Goal: Task Accomplishment & Management: Manage account settings

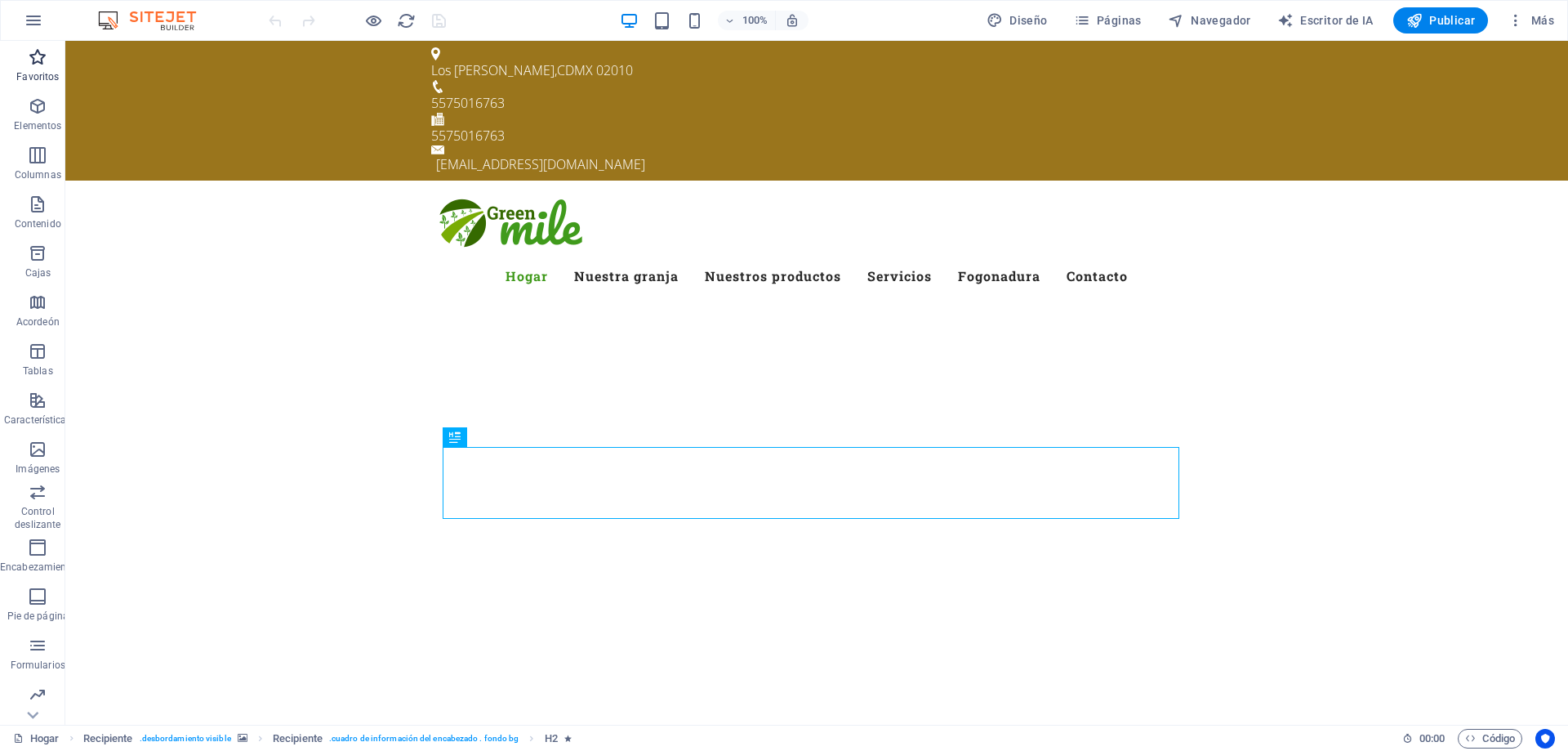
click at [36, 63] on icon "button" at bounding box center [37, 57] width 20 height 20
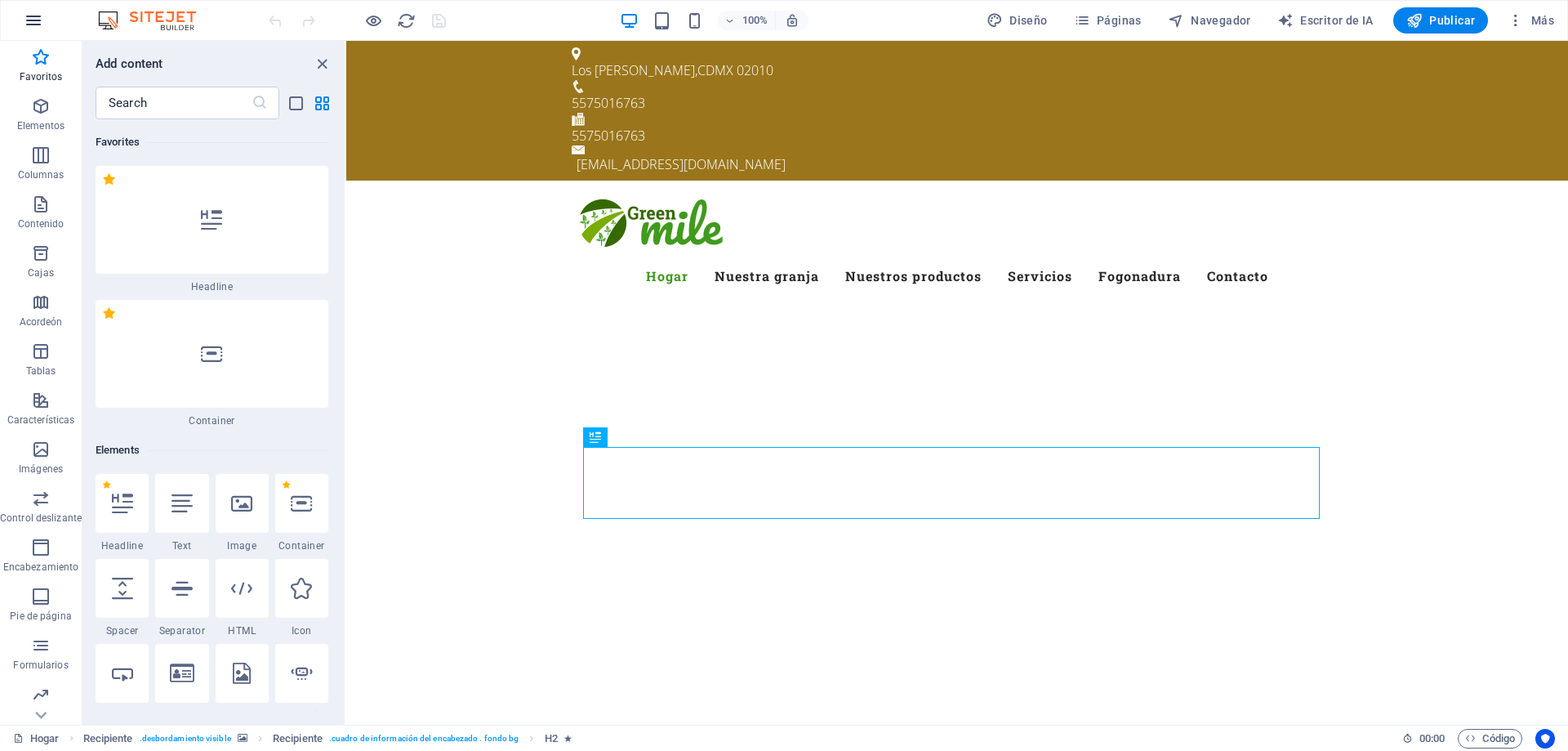
click at [32, 18] on icon "button" at bounding box center [33, 20] width 20 height 20
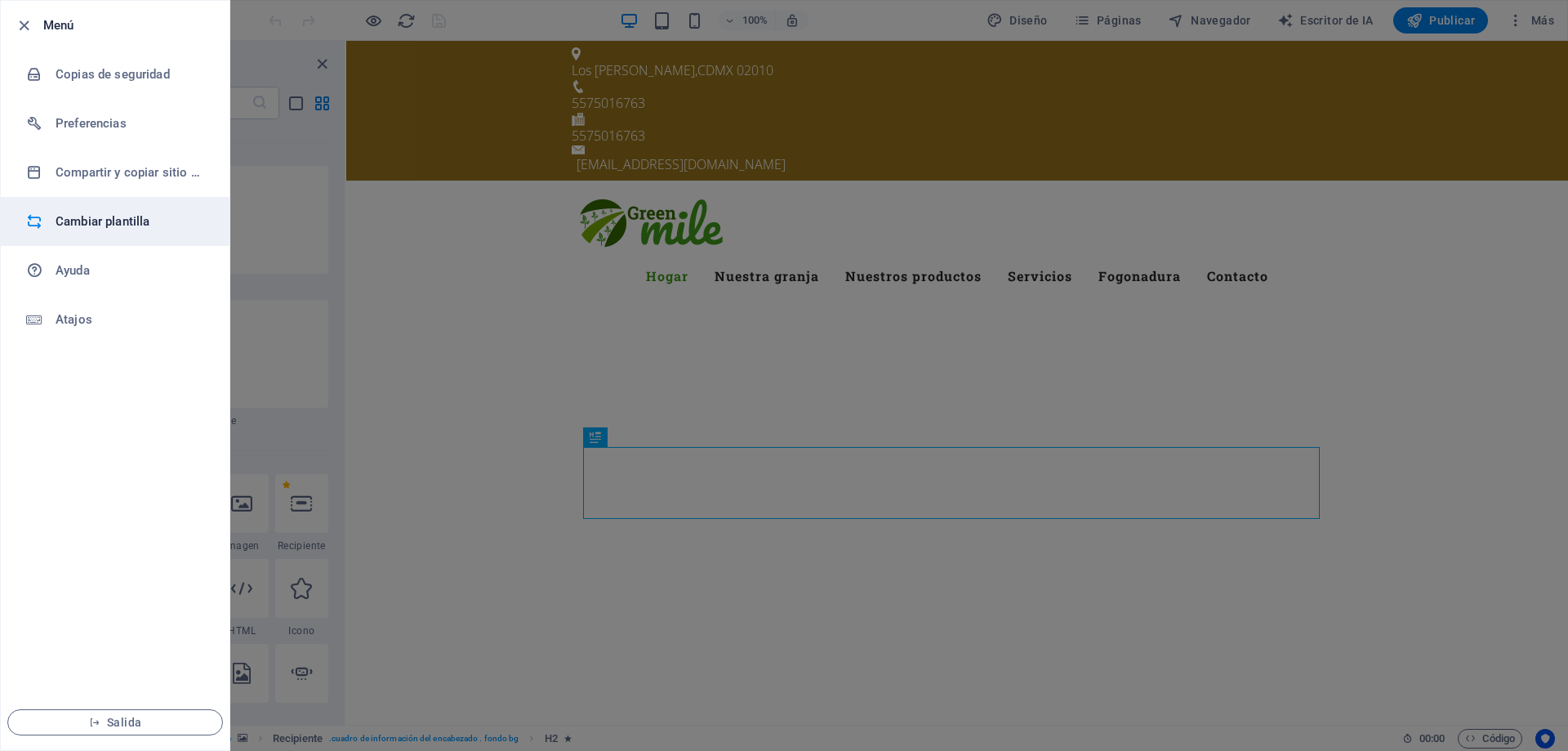
click at [136, 216] on font "Cambiar plantilla" at bounding box center [102, 221] width 94 height 15
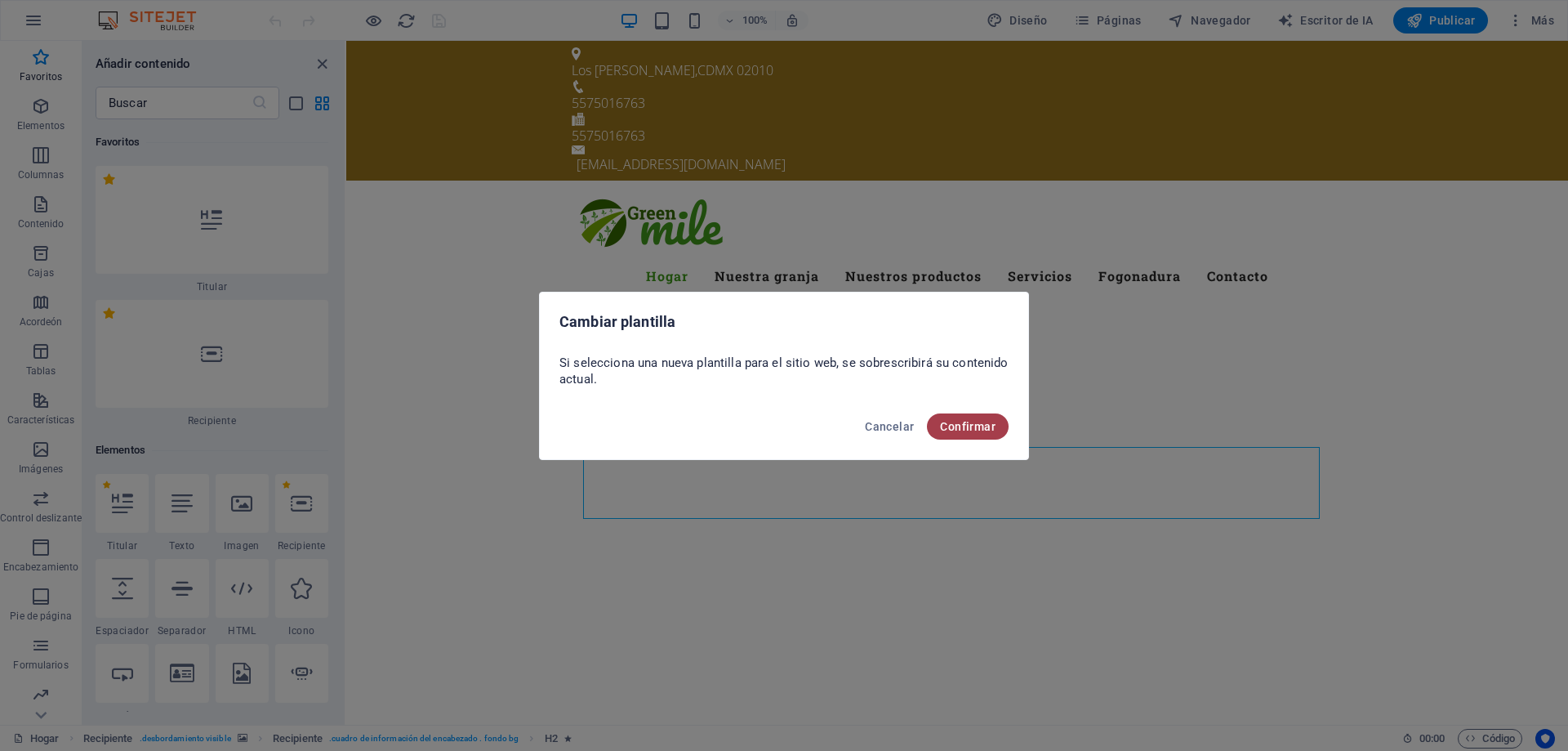
click at [967, 423] on font "Confirmar" at bounding box center [968, 426] width 55 height 13
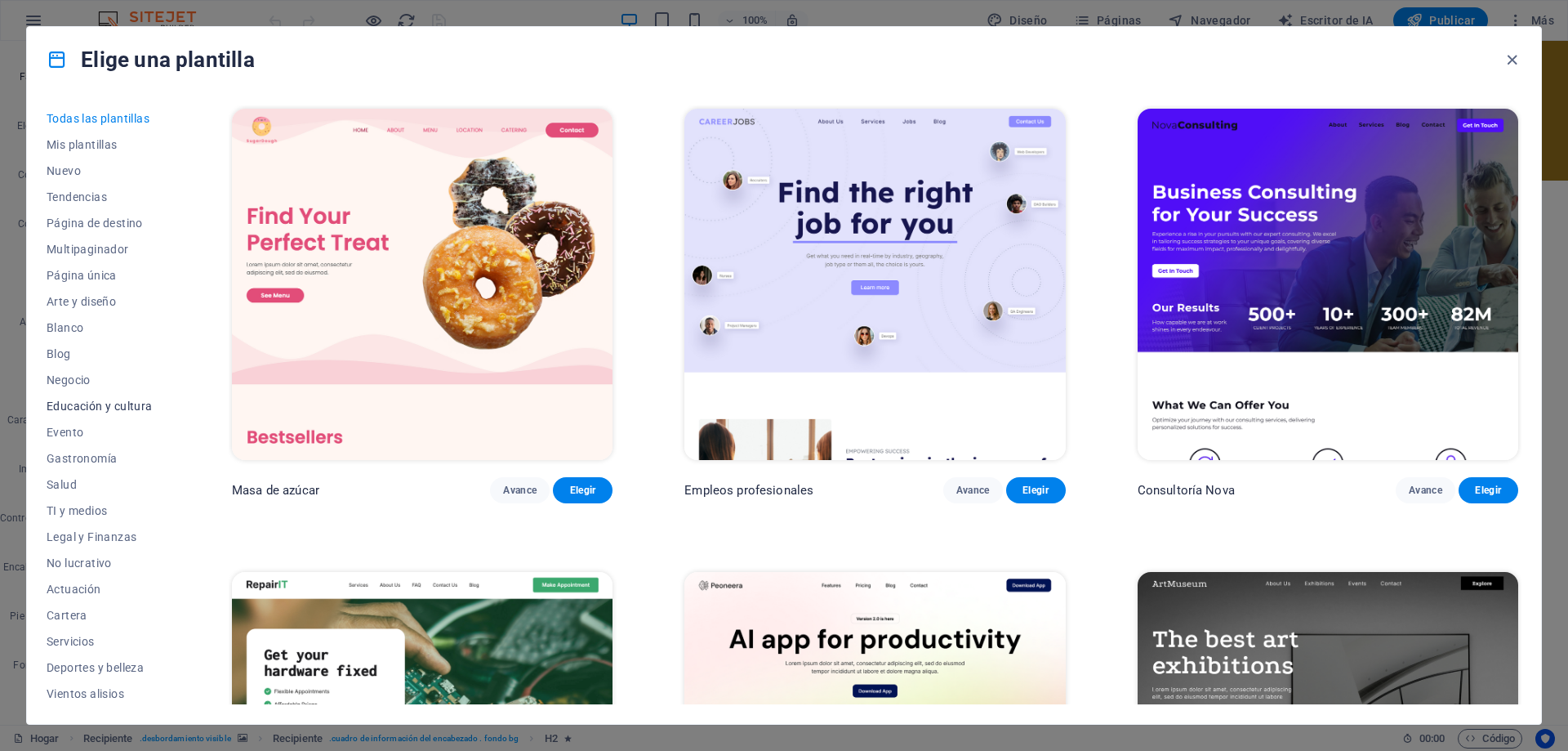
click at [136, 402] on font "Educación y cultura" at bounding box center [100, 406] width 107 height 13
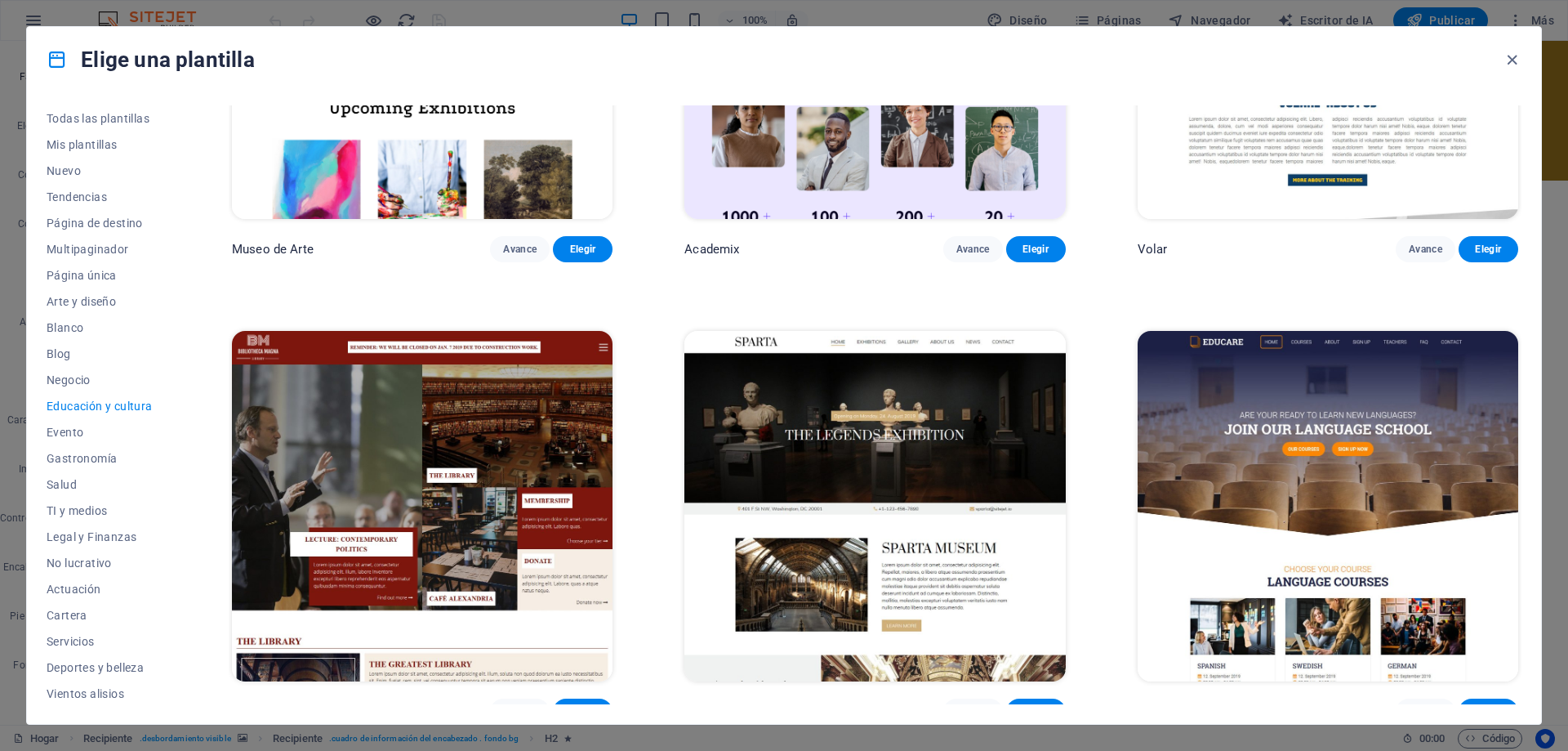
scroll to position [245, 0]
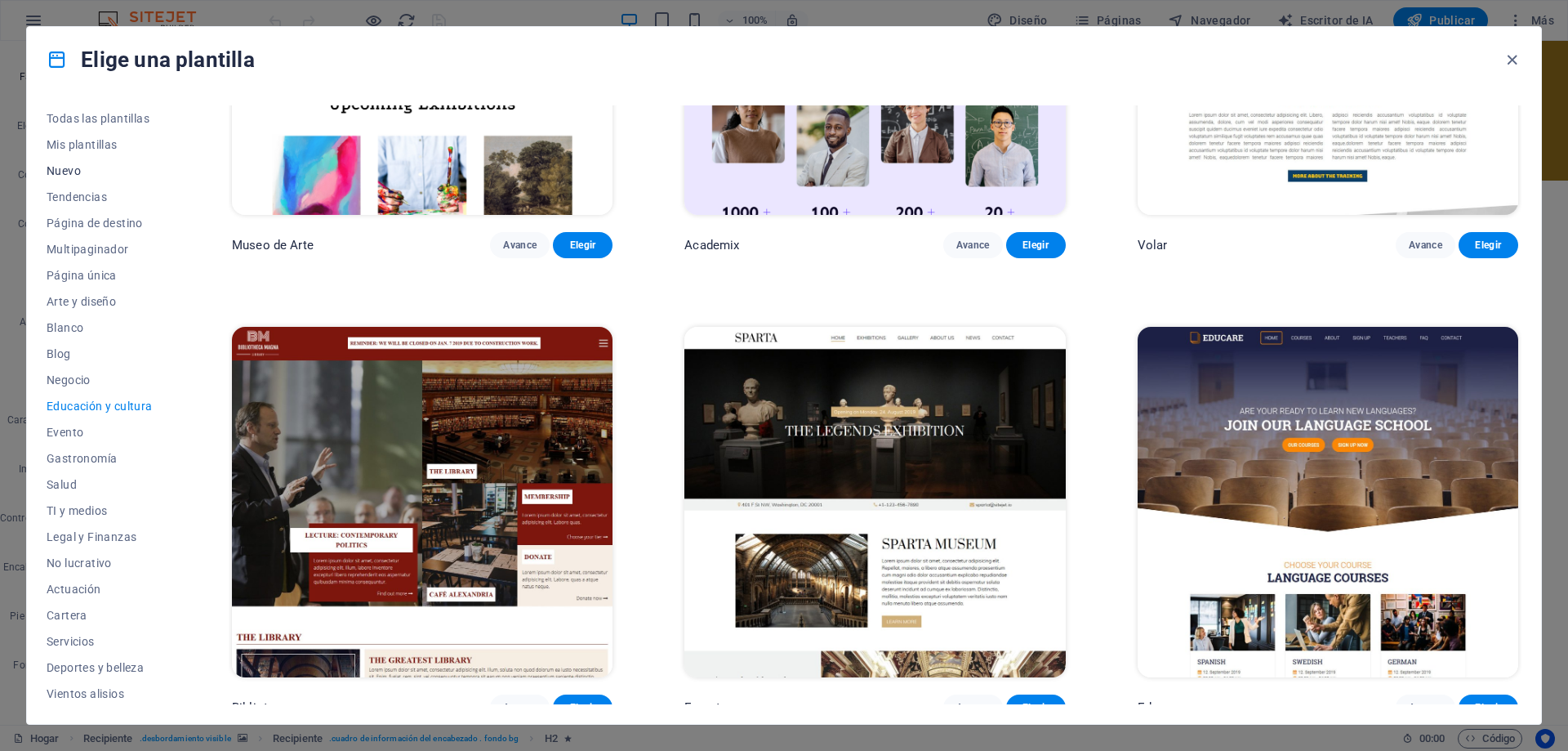
click at [57, 165] on font "Nuevo" at bounding box center [64, 170] width 35 height 13
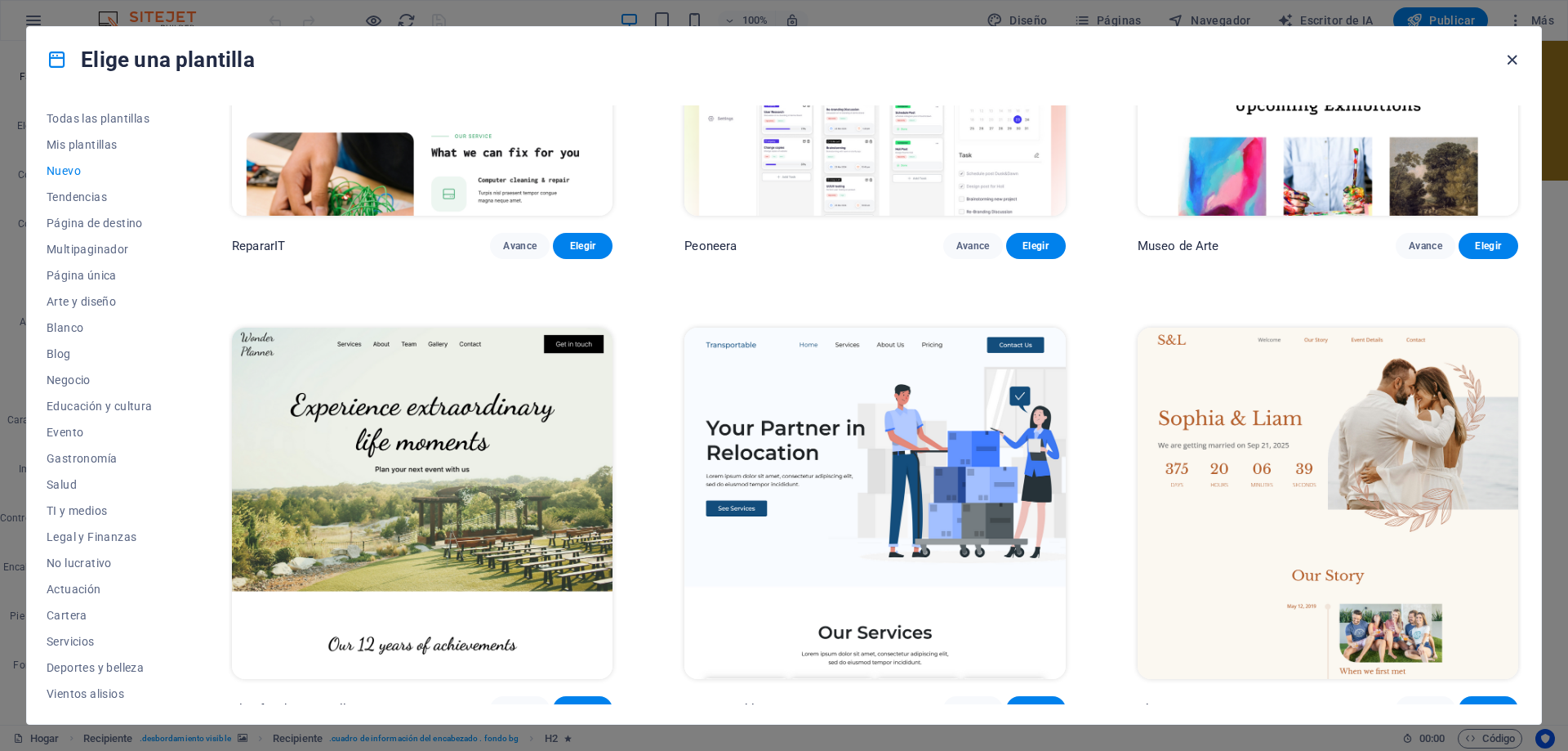
click at [1511, 63] on icon "button" at bounding box center [1513, 60] width 19 height 19
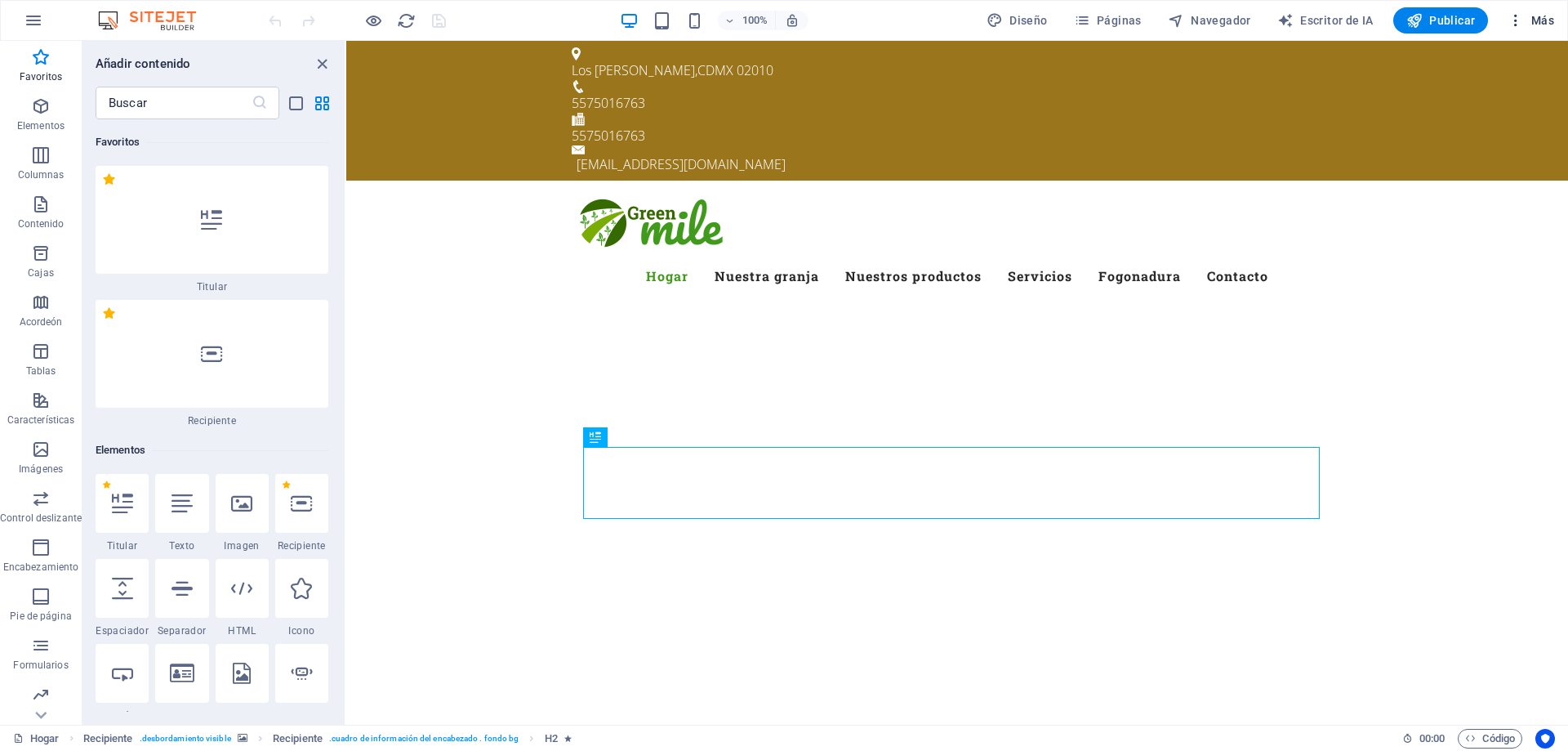
click at [1517, 21] on icon "button" at bounding box center [1516, 20] width 16 height 16
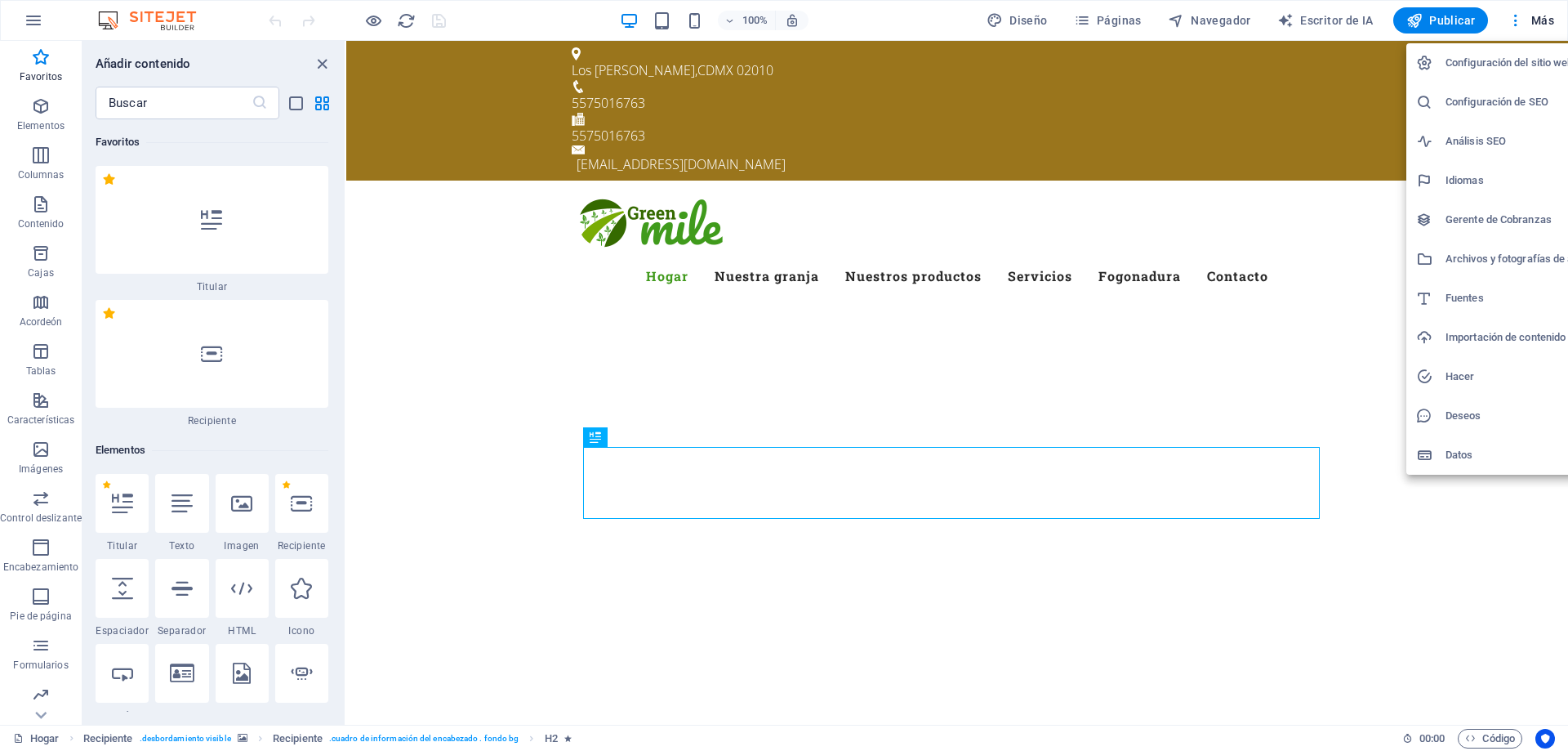
click at [1516, 219] on font "Gerente de Cobranzas" at bounding box center [1499, 219] width 107 height 12
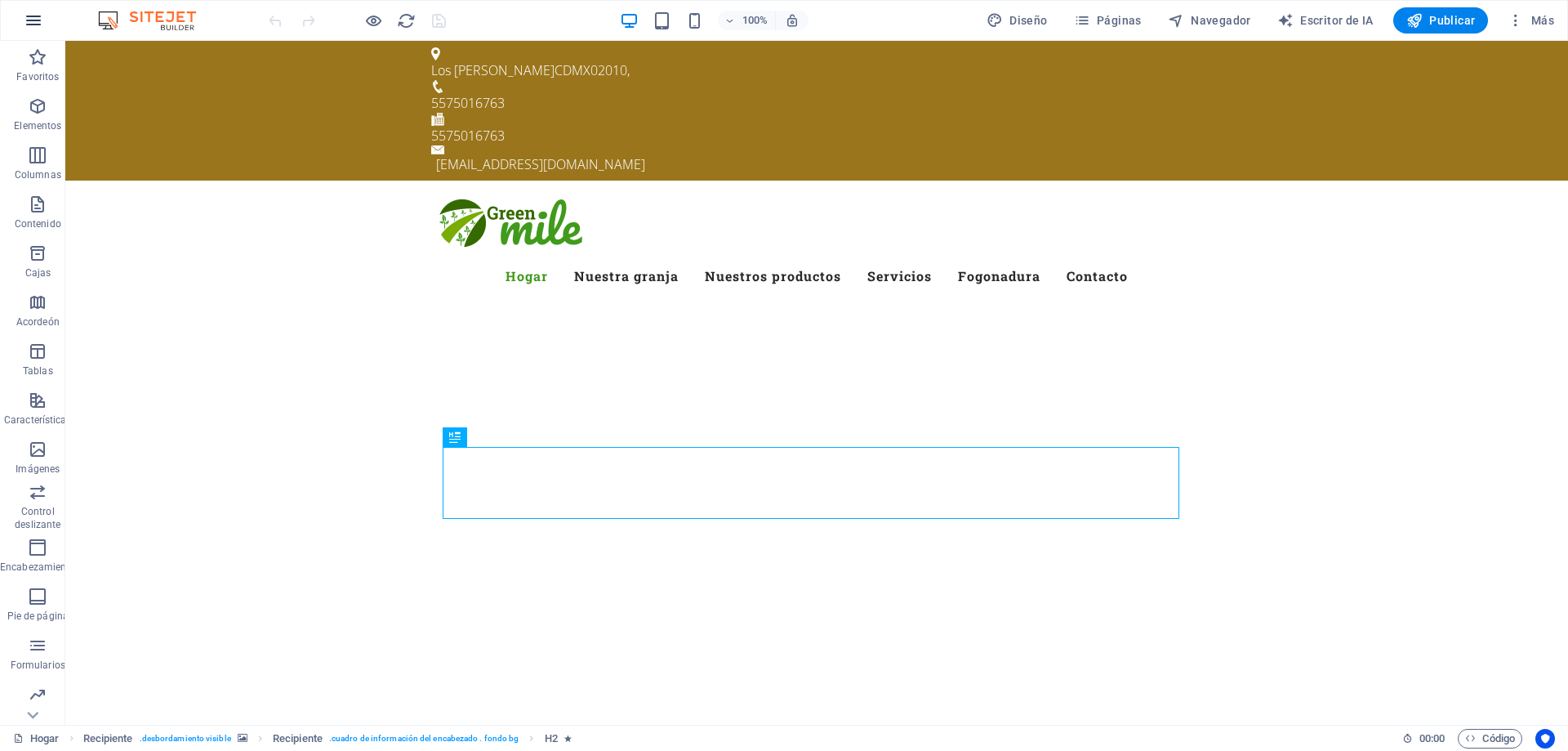
click at [40, 18] on icon "button" at bounding box center [33, 20] width 20 height 20
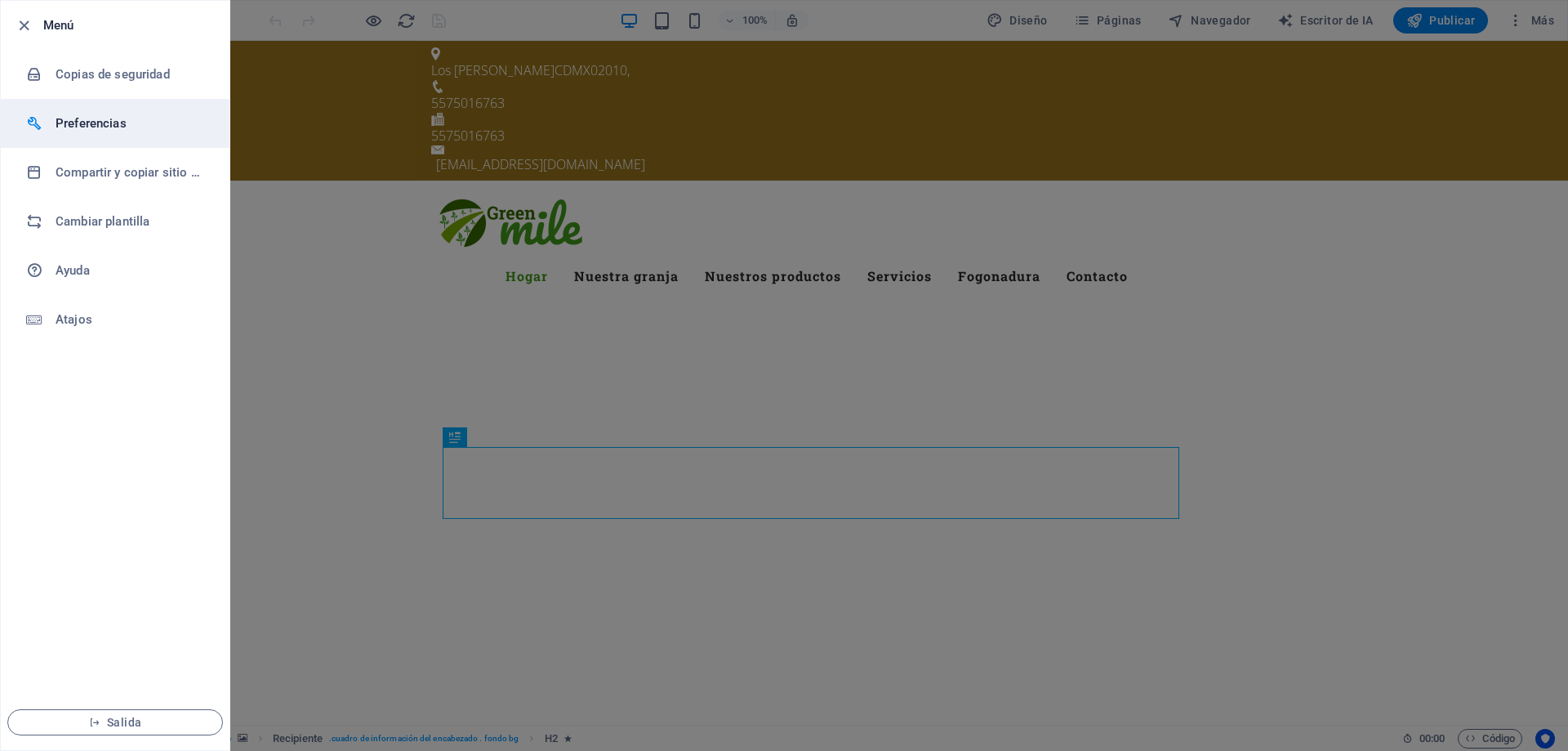
click at [110, 120] on font "Preferencias" at bounding box center [91, 123] width 71 height 15
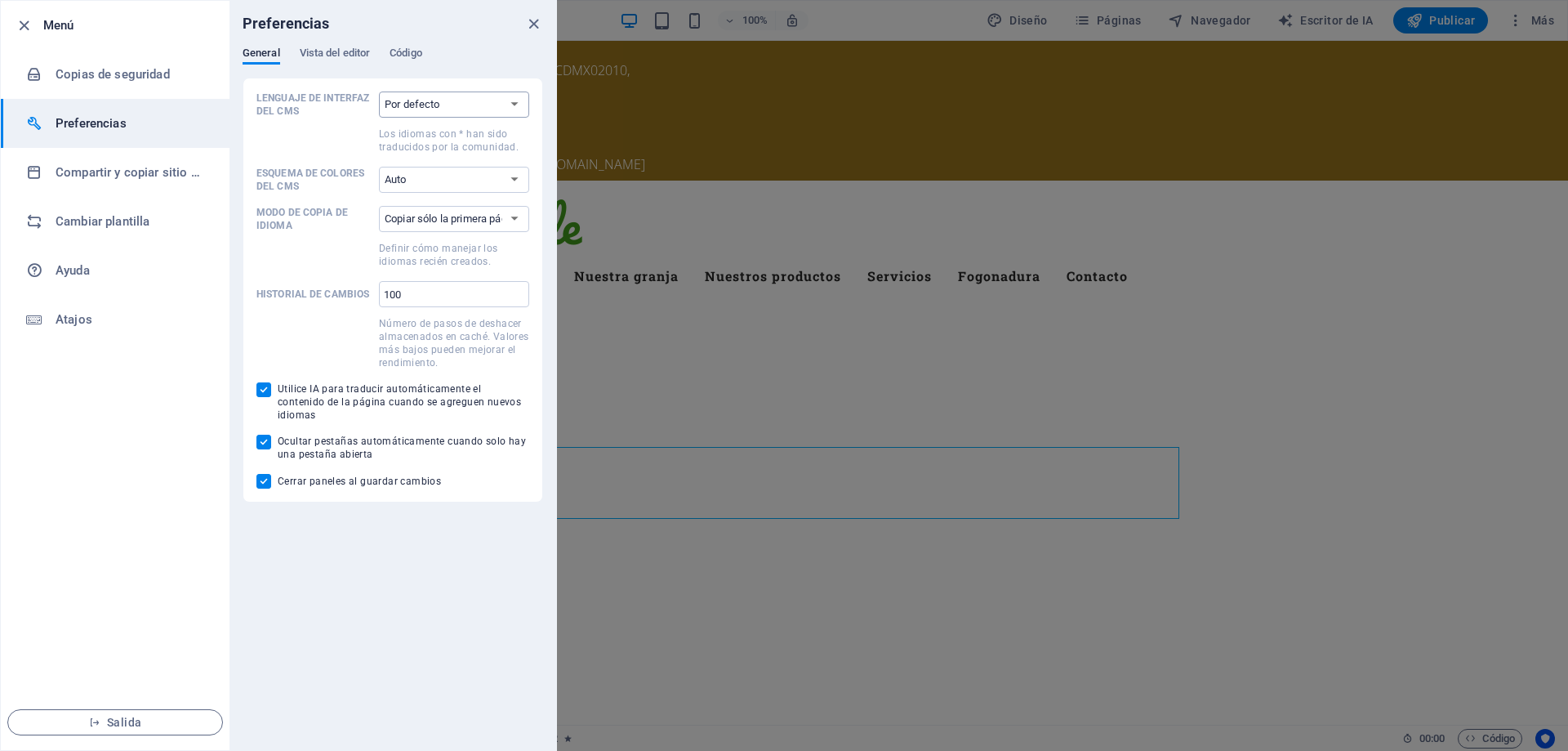
click at [431, 102] on select "Por defecto Alemán Inglés Español Finlandia* Francés magiar Italiano Neerlandés…" at bounding box center [453, 105] width 150 height 26
select select "es"
click at [379, 92] on select "Por defecto Alemán Inglés Español Finlandia* Francés magiar Italiano Neerlandés…" at bounding box center [453, 105] width 150 height 26
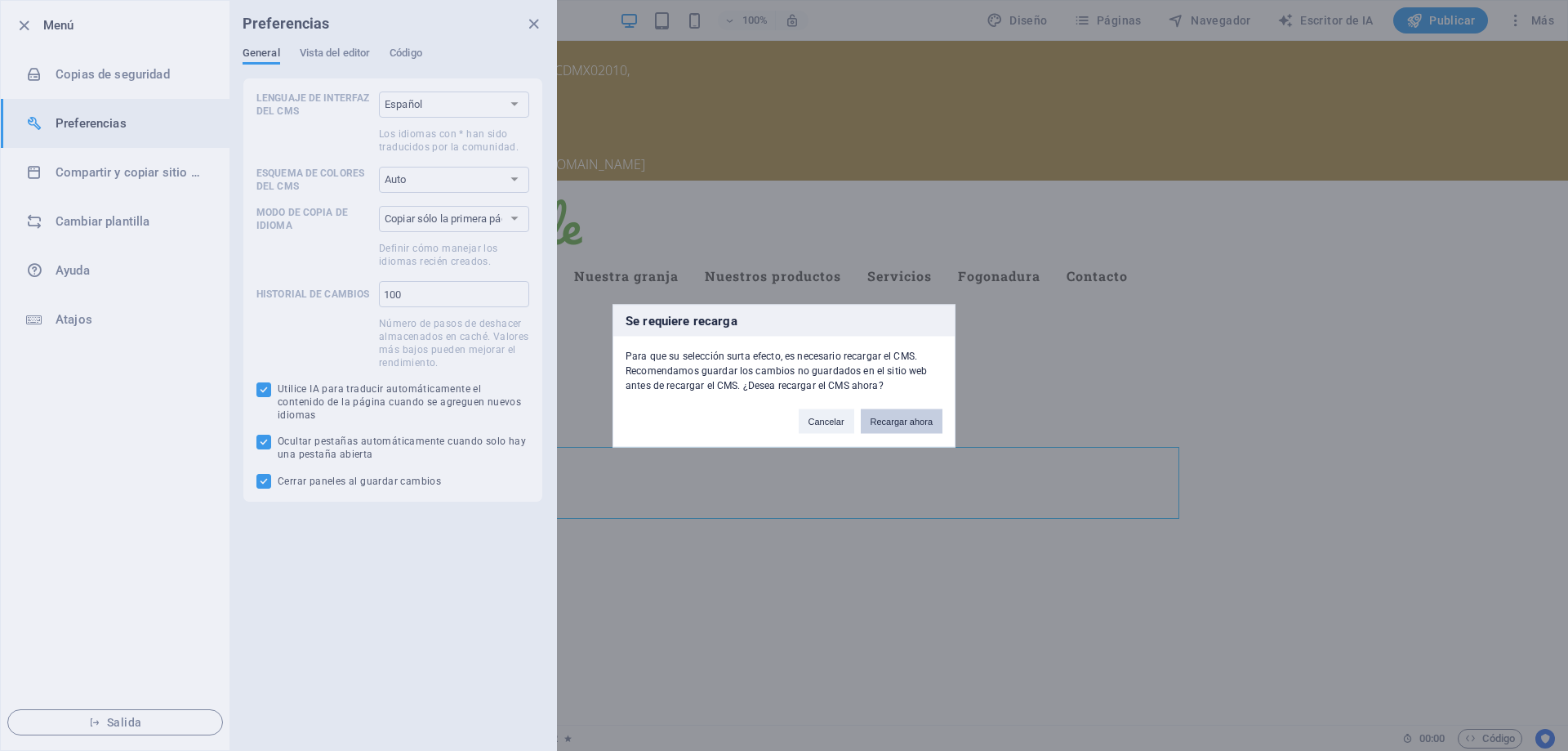
click at [901, 421] on font "Recargar ahora" at bounding box center [902, 421] width 62 height 10
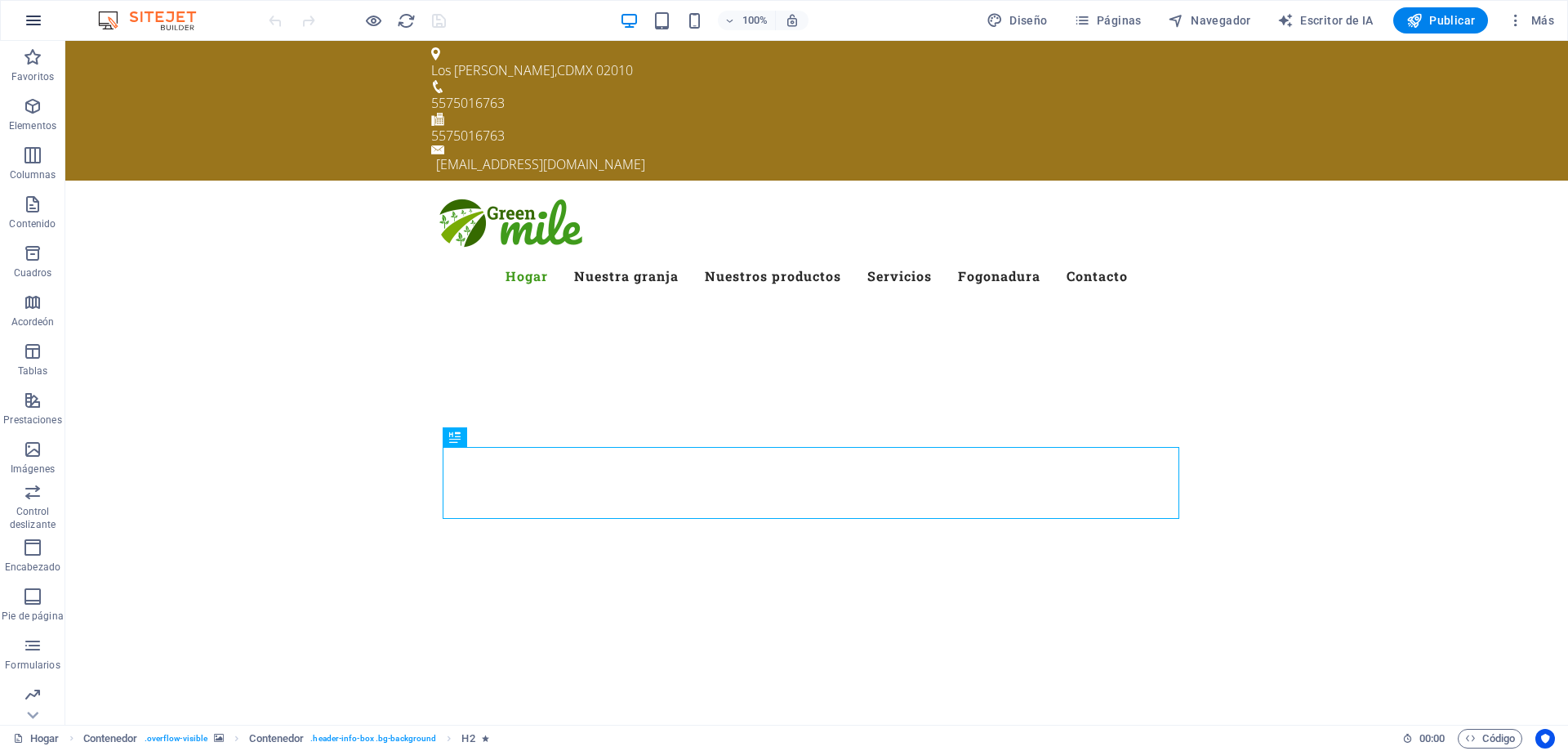
click at [31, 14] on icon "button" at bounding box center [33, 20] width 20 height 20
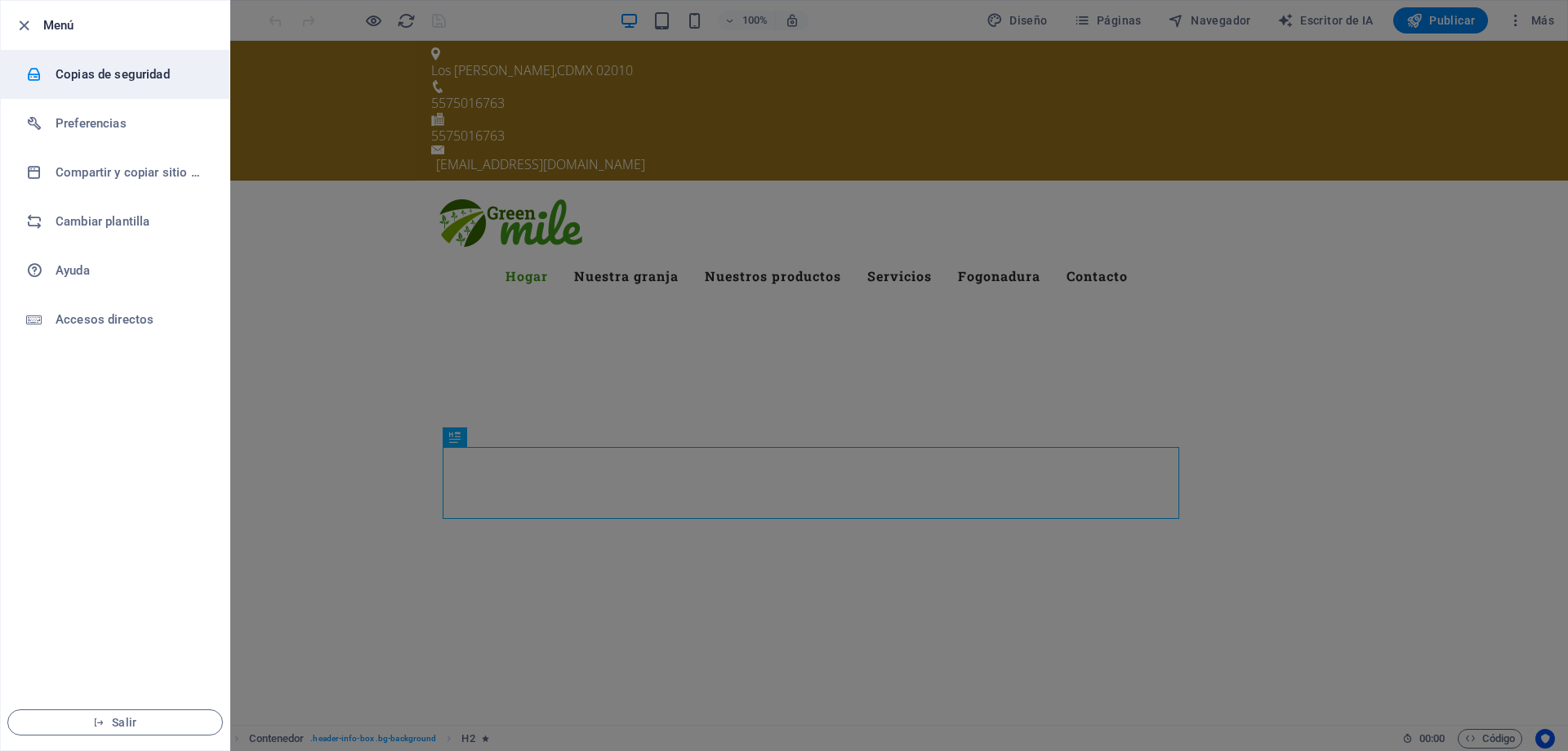
click at [98, 69] on font "Copias de seguridad" at bounding box center [113, 74] width 114 height 15
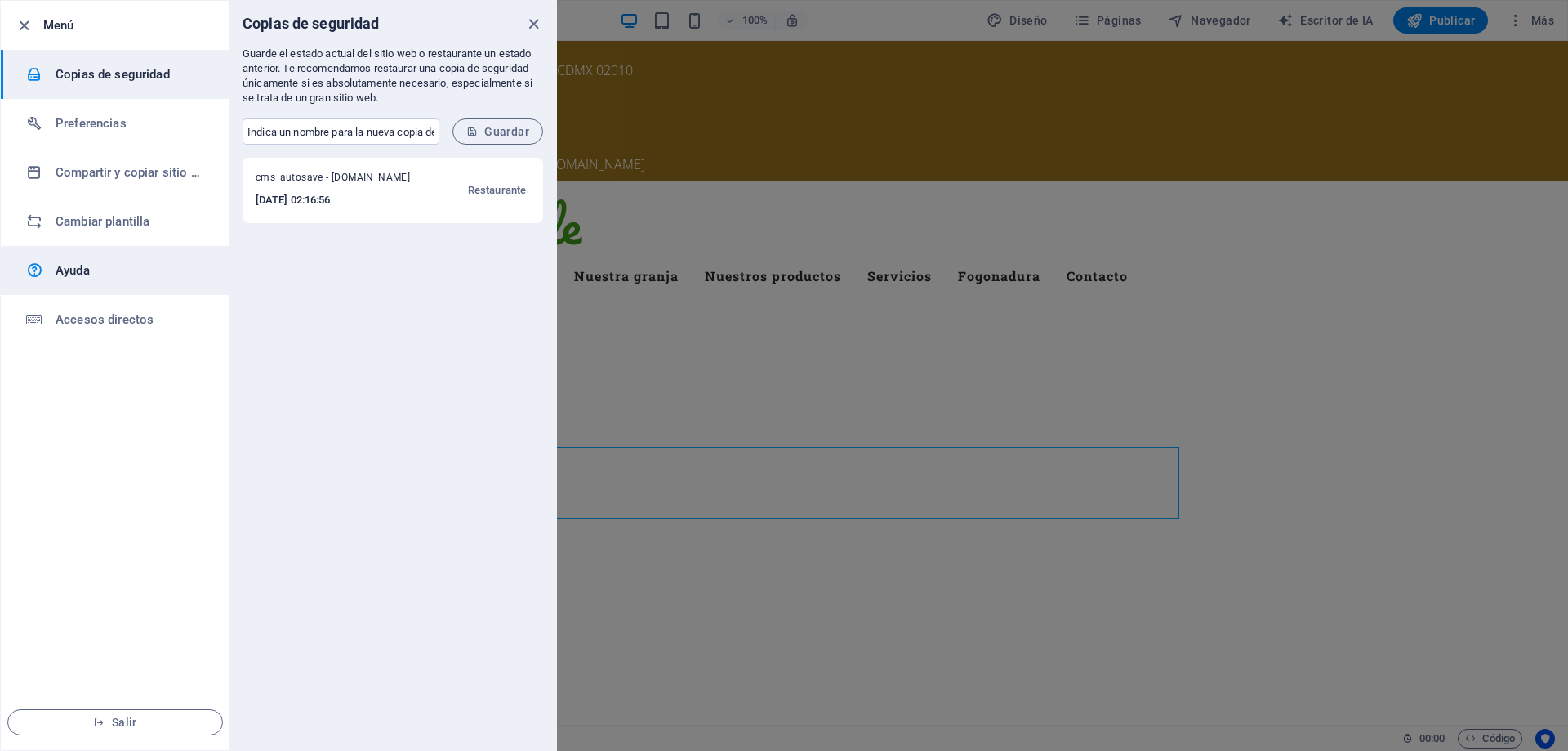
click at [68, 269] on font "Ayuda" at bounding box center [73, 270] width 35 height 15
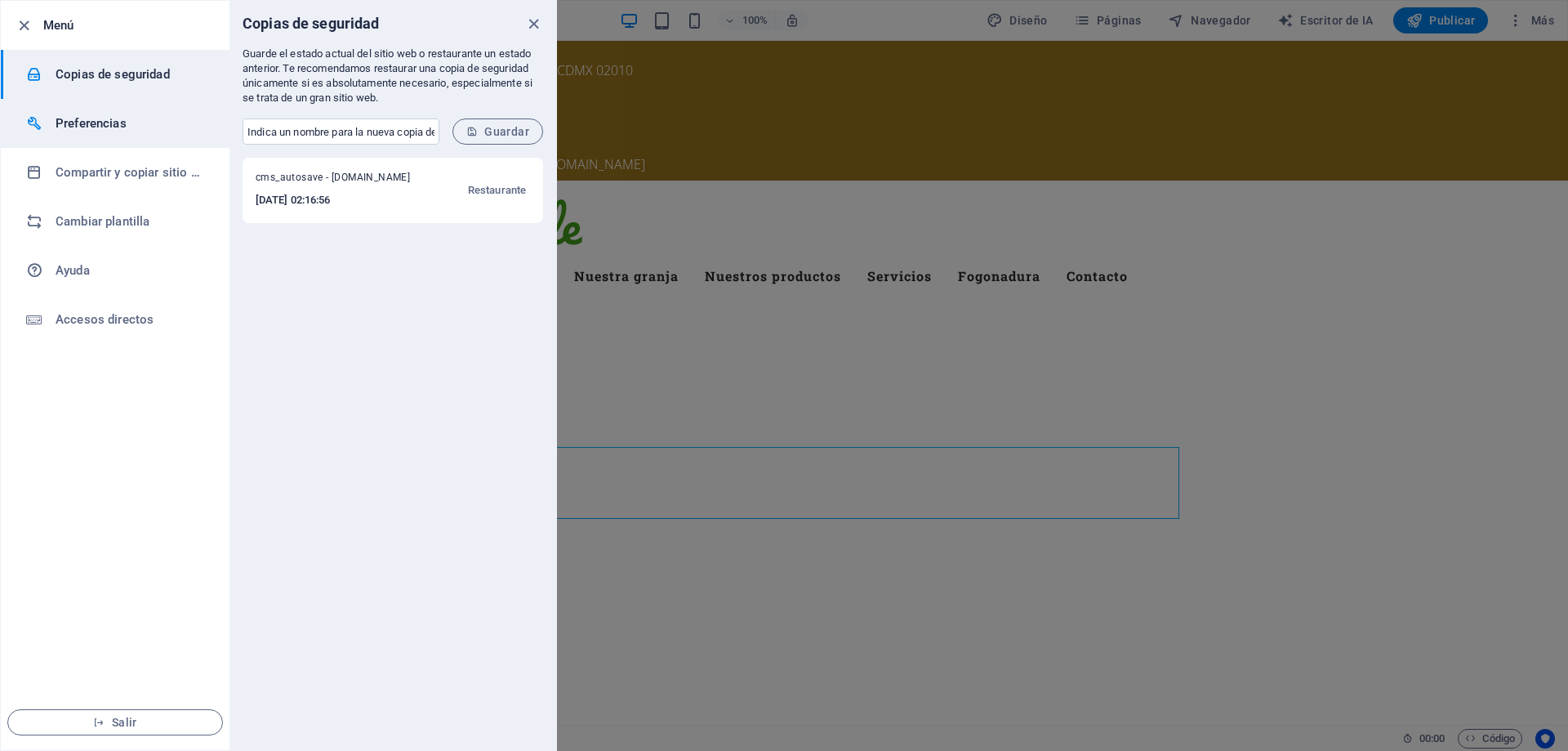
click at [102, 120] on font "Preferencias" at bounding box center [91, 123] width 71 height 15
select select "es"
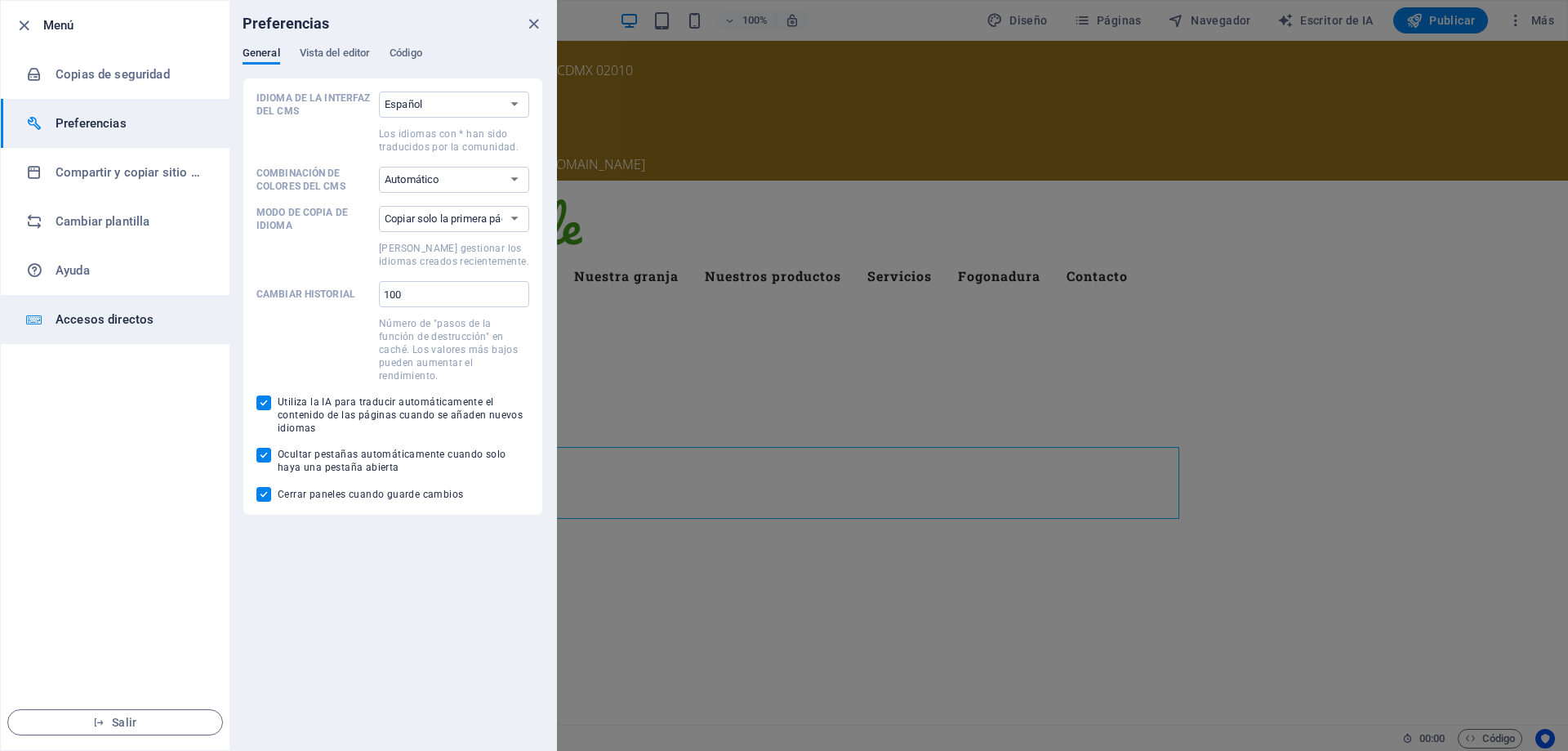
click at [133, 320] on font "Accesos directos" at bounding box center [104, 319] width 98 height 15
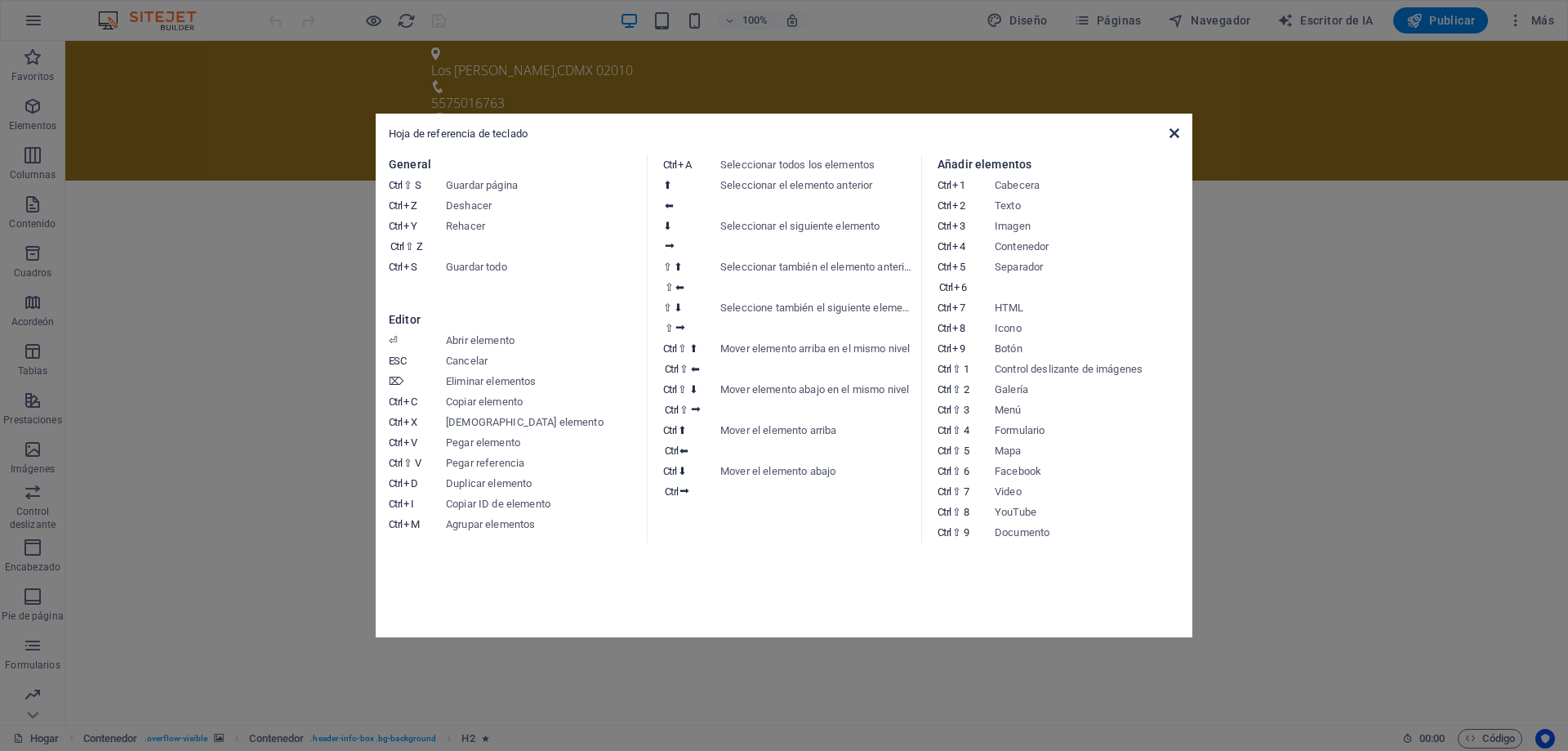
click at [1177, 134] on icon at bounding box center [1174, 133] width 10 height 13
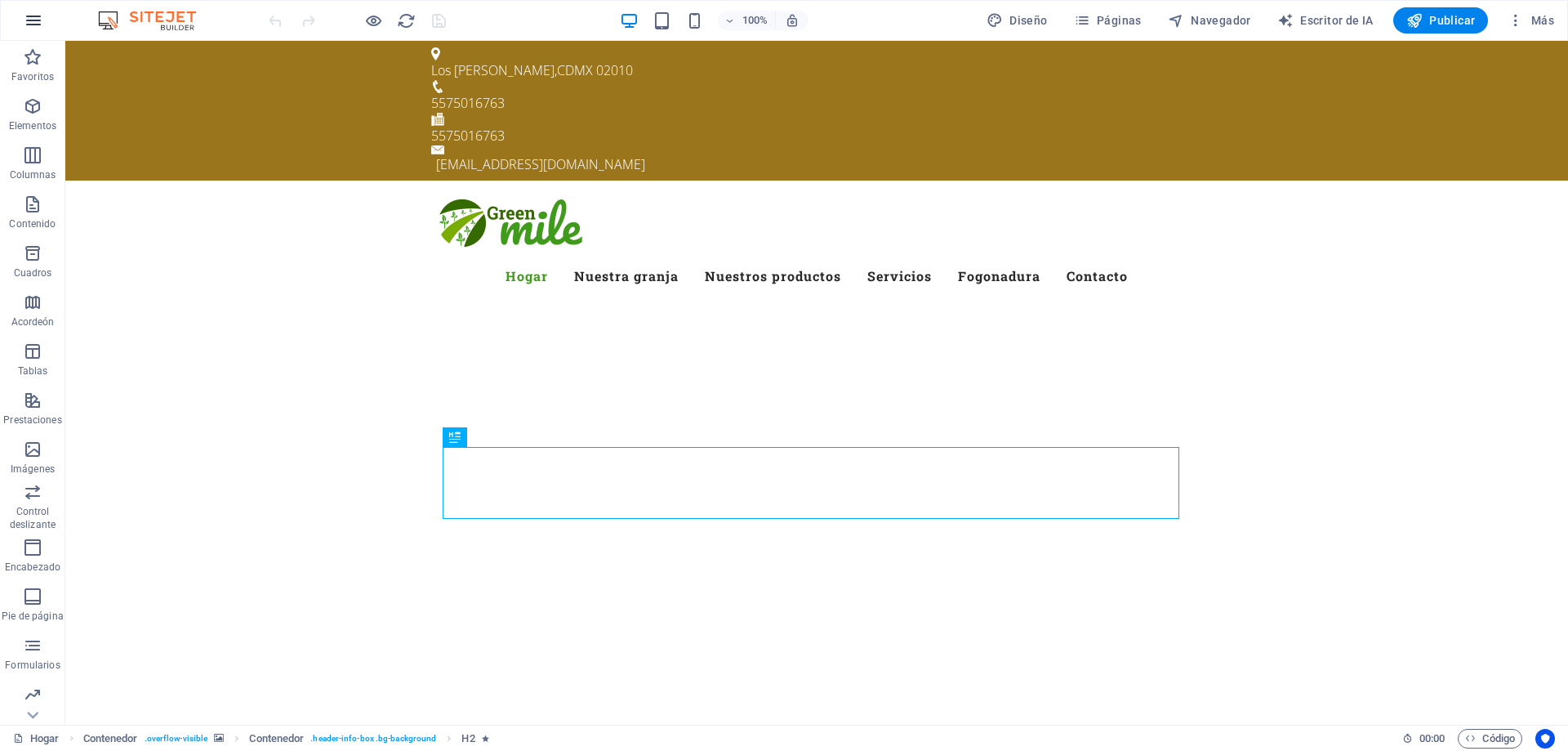
click at [33, 12] on icon "button" at bounding box center [33, 20] width 20 height 20
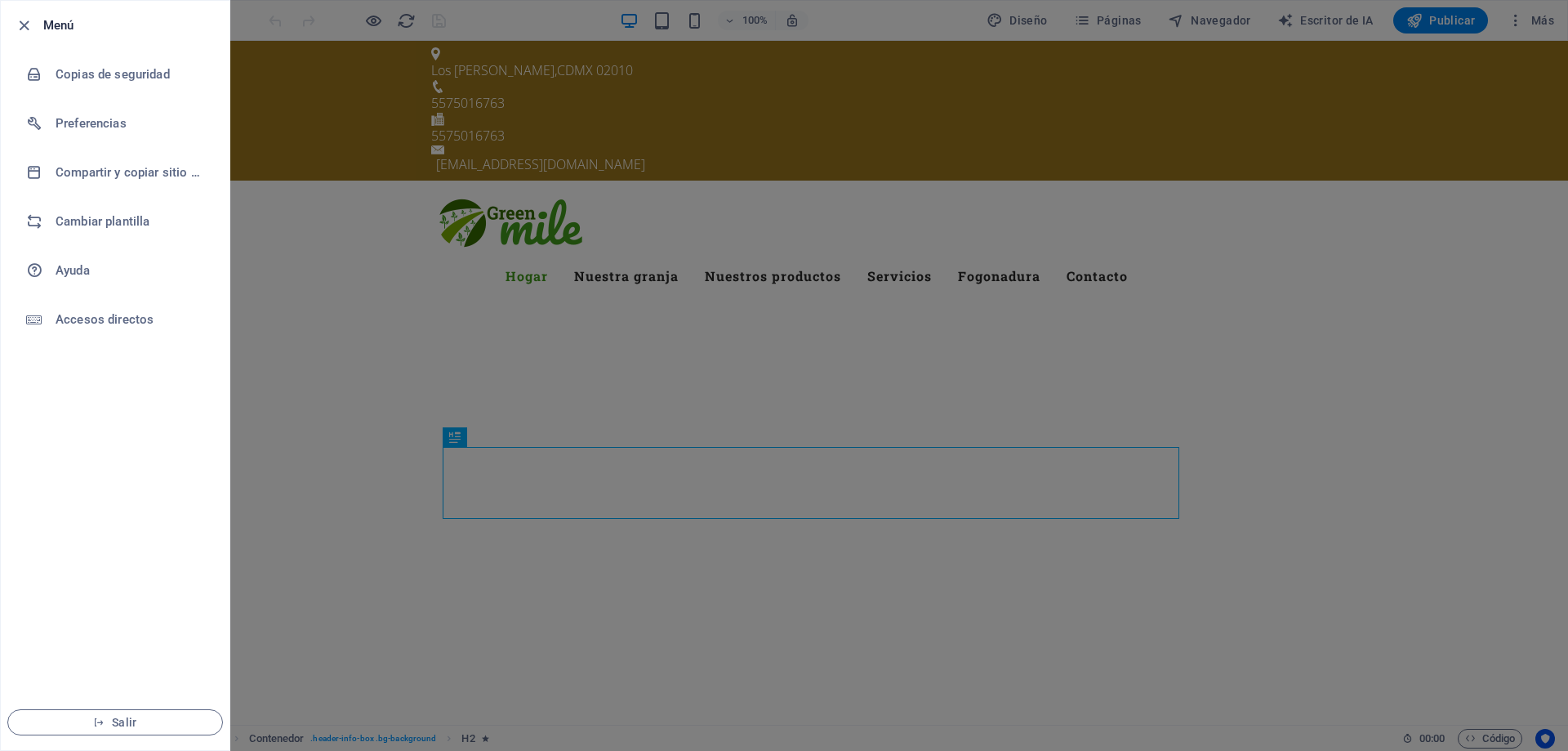
click at [1543, 11] on div at bounding box center [784, 376] width 1568 height 751
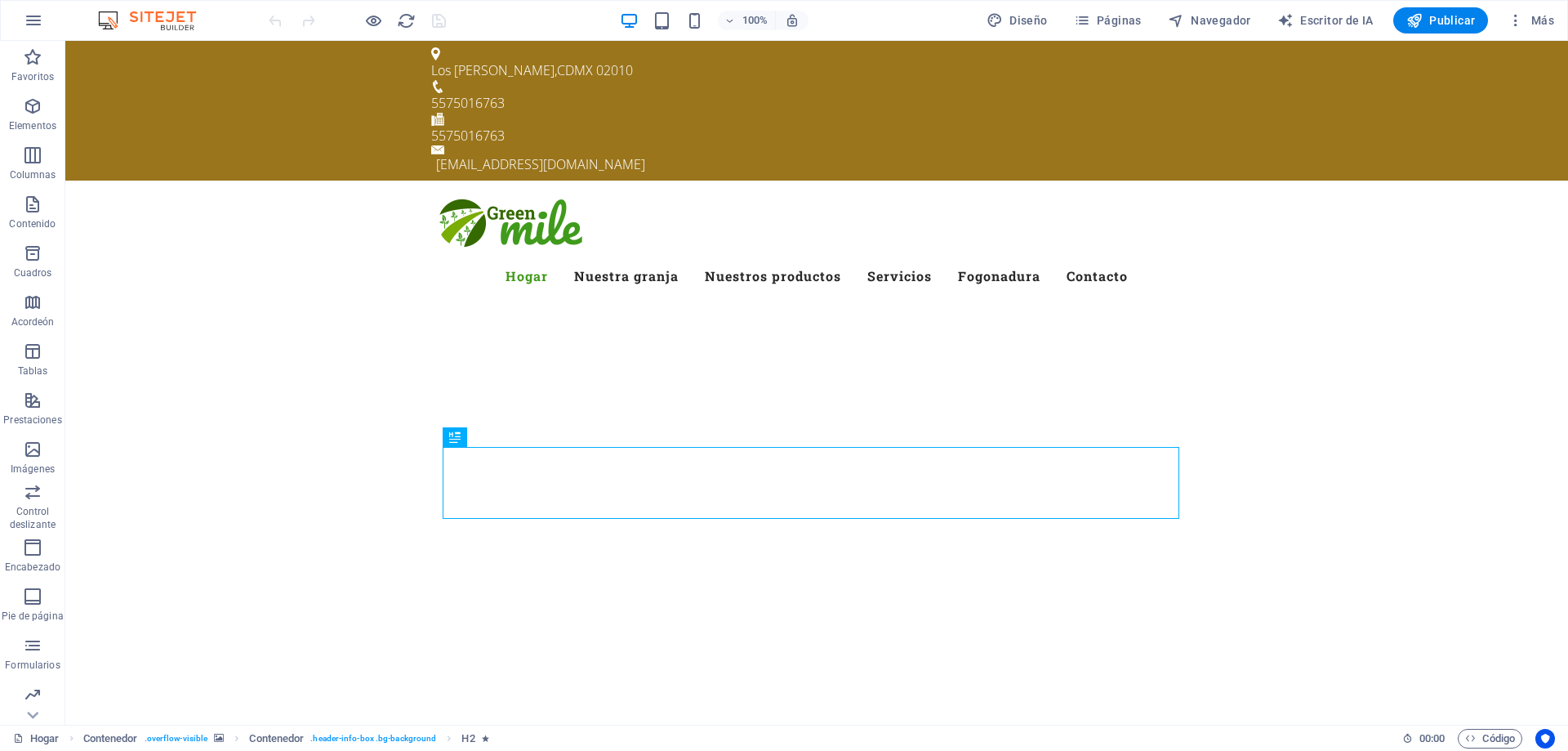
click at [1514, 23] on icon "button" at bounding box center [1516, 20] width 16 height 16
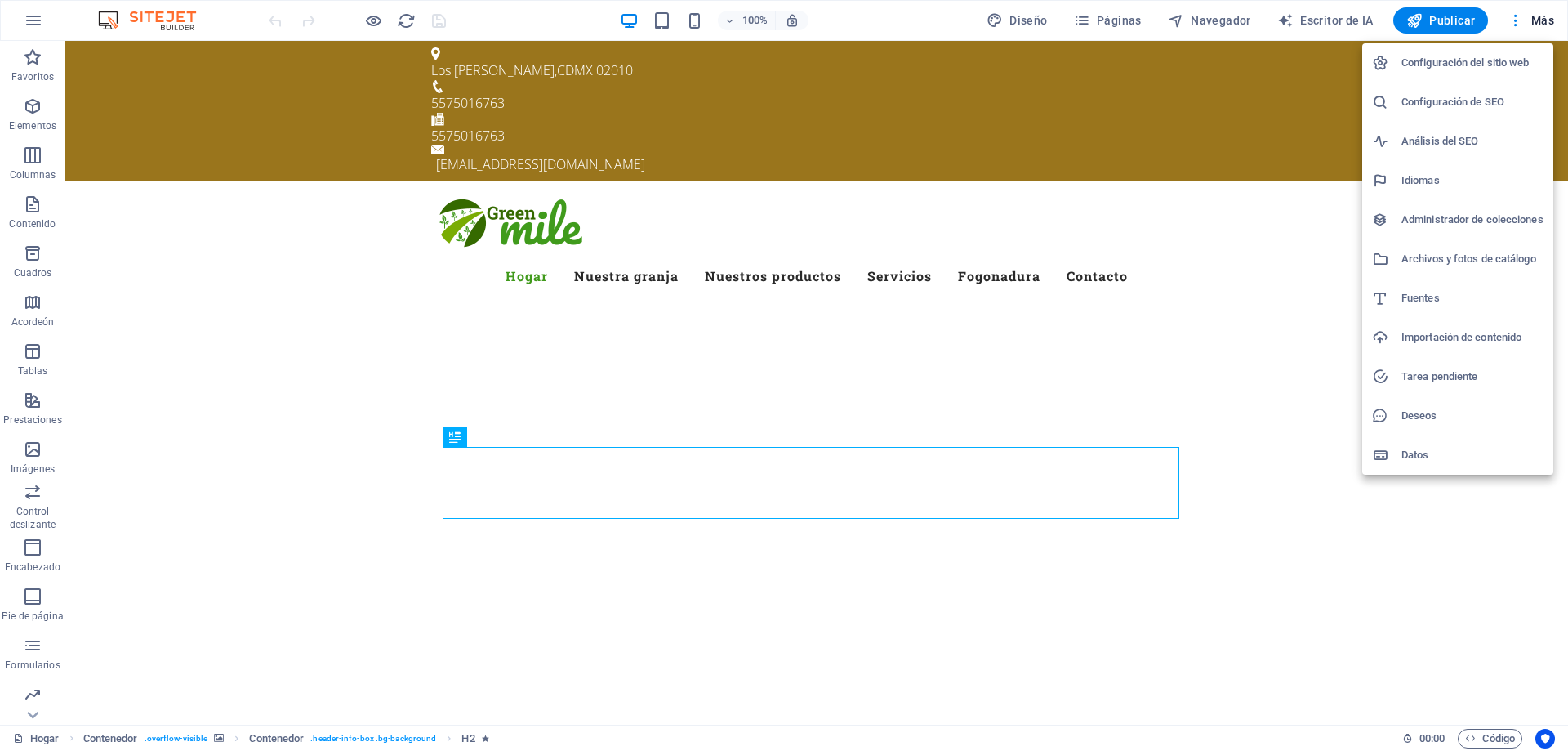
click at [1513, 57] on font "Configuración del sitio web" at bounding box center [1466, 62] width 128 height 12
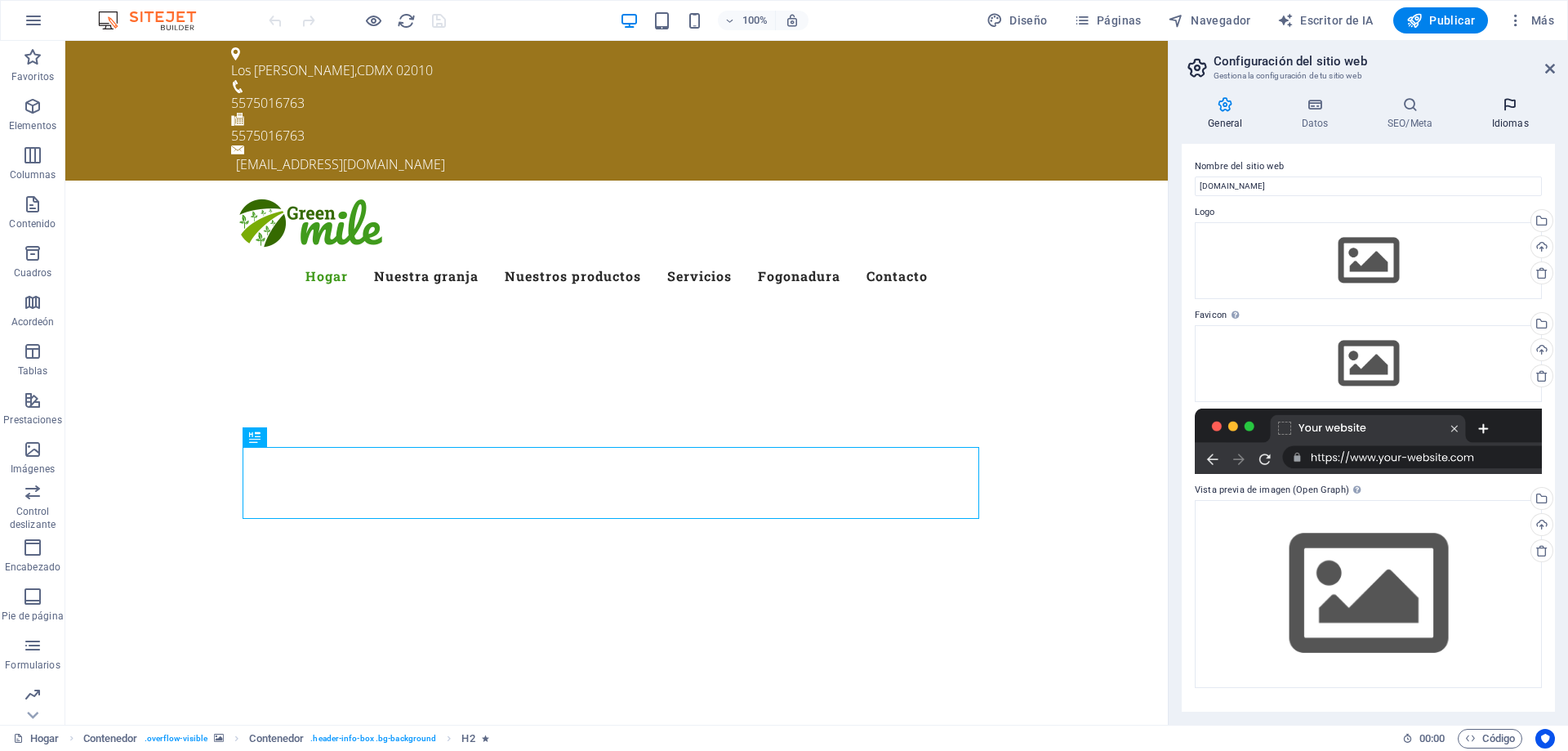
click at [1510, 115] on h4 "Idiomas" at bounding box center [1511, 114] width 90 height 35
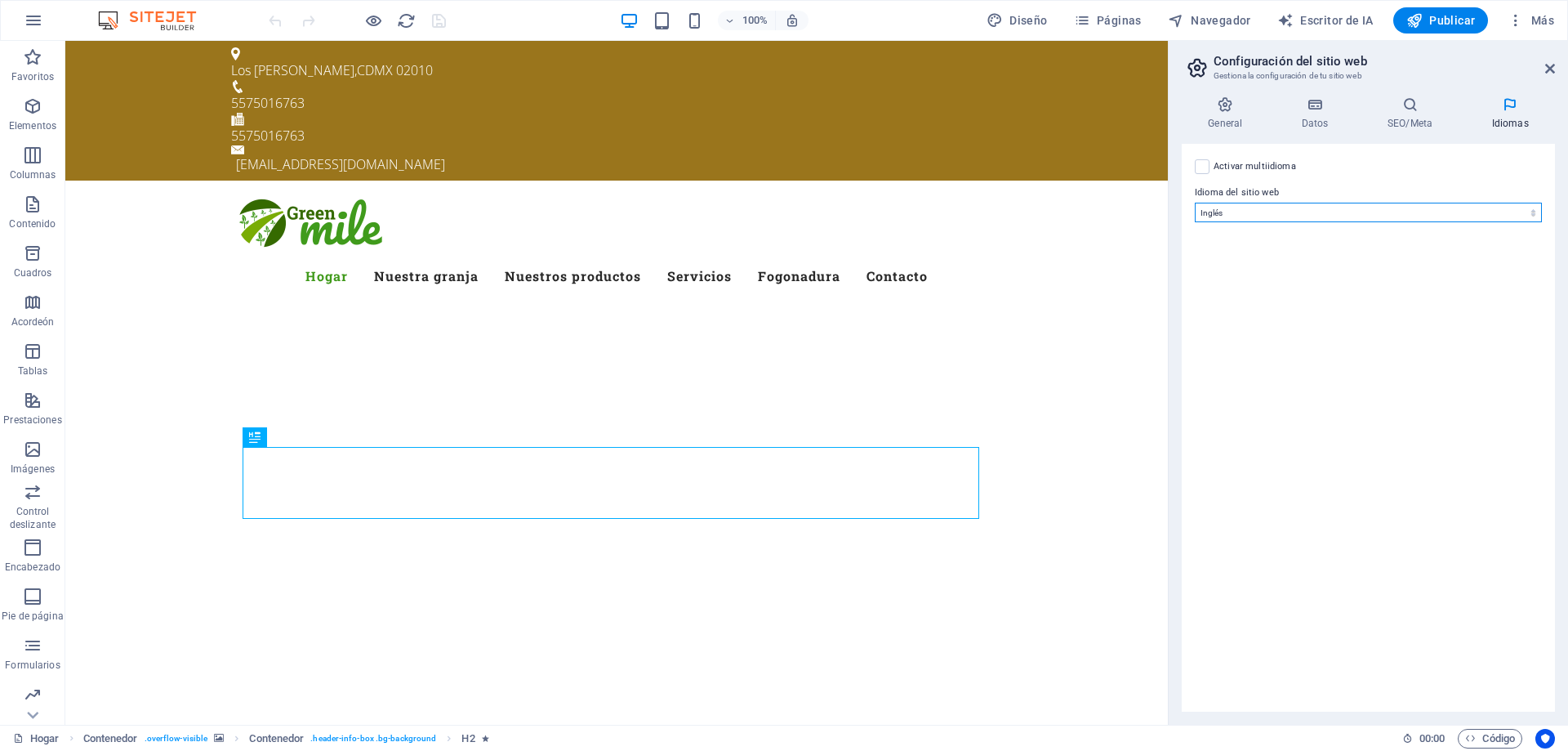
click at [1381, 213] on select "Abjasio Lejos africaans Akan Albanes Alemán Amárico Árabe aragonés armenio Assa…" at bounding box center [1369, 212] width 347 height 20
select select "44"
click at [1195, 203] on select "Abjasio Lejos africaans Akan Albanes Alemán Amárico Árabe aragonés armenio Assa…" at bounding box center [1369, 212] width 347 height 20
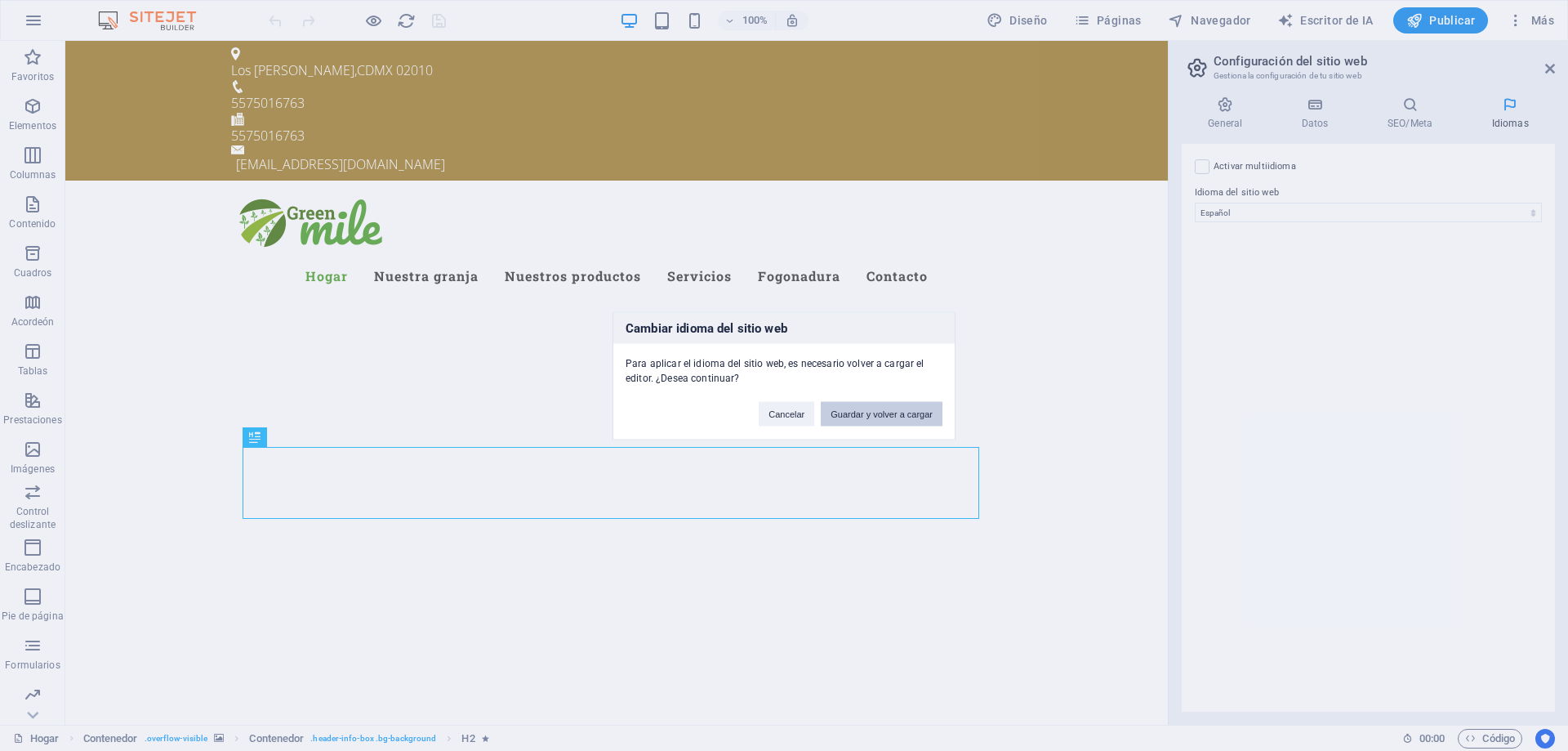
click at [914, 415] on font "Guardar y volver a cargar" at bounding box center [882, 413] width 102 height 10
checkbox input "false"
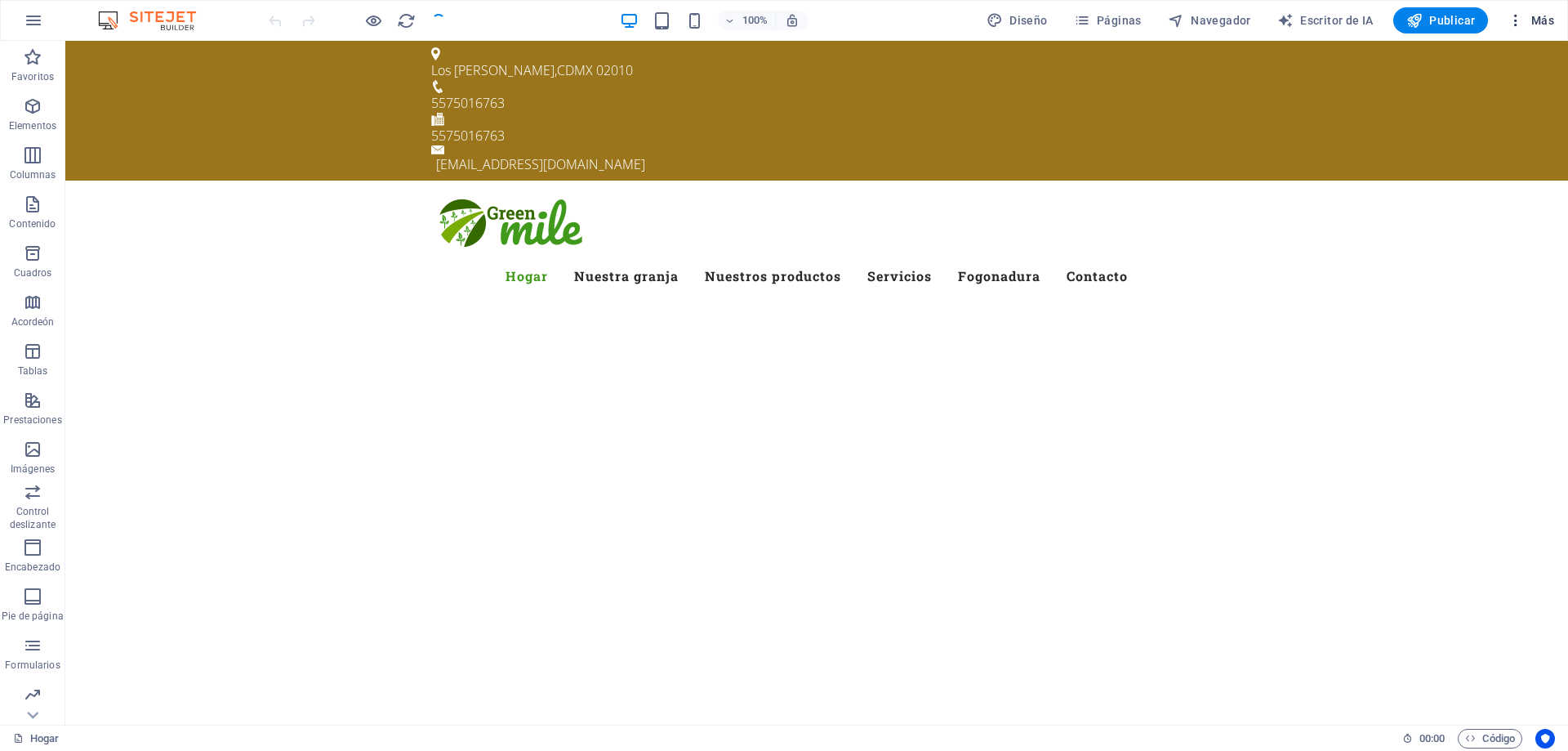
click at [1523, 23] on icon "button" at bounding box center [1516, 20] width 16 height 16
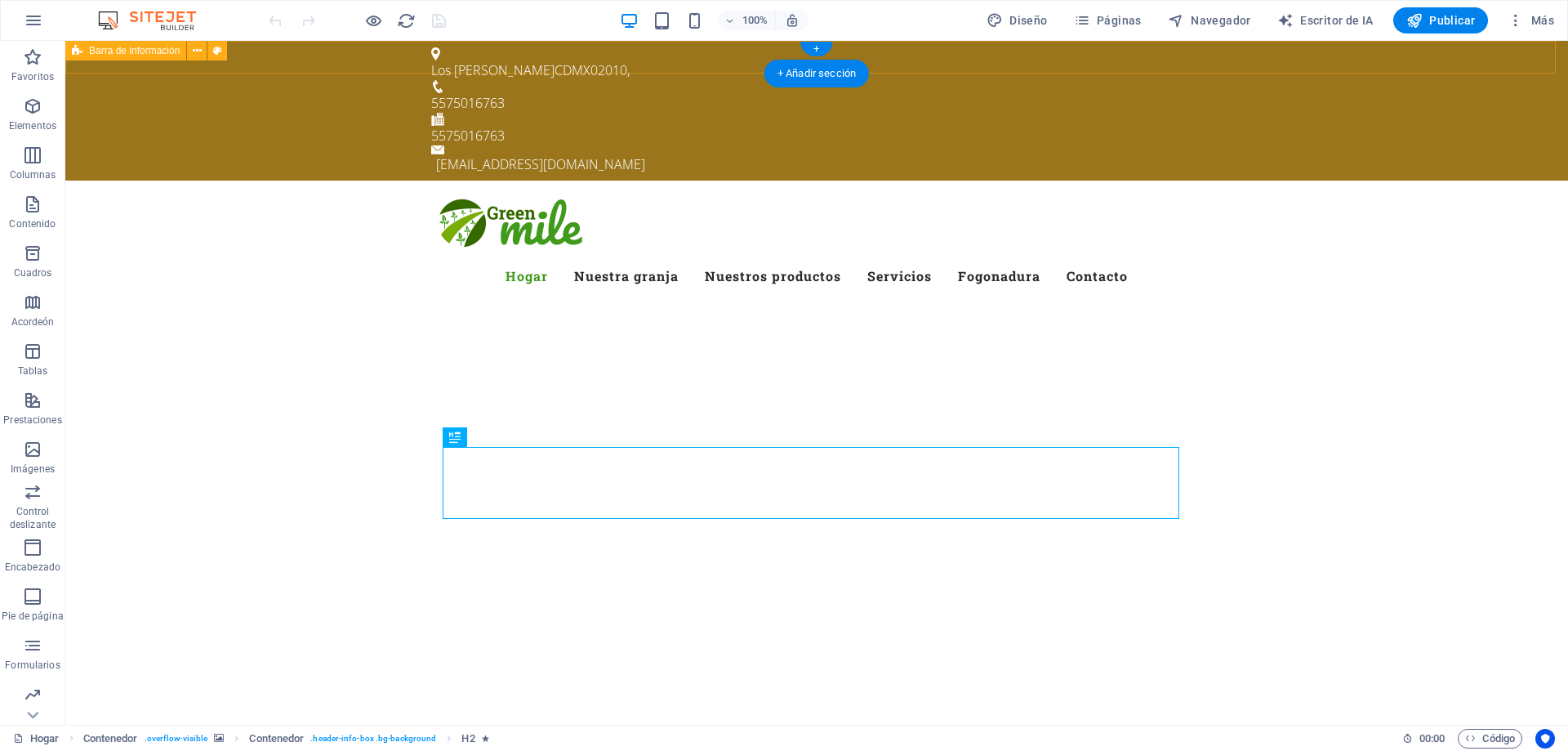
click at [1291, 61] on div "Los [PERSON_NAME] CDMX 02010 , 5575016763 5575016763 [EMAIL_ADDRESS][DOMAIN_NAM…" at bounding box center [817, 110] width 1503 height 140
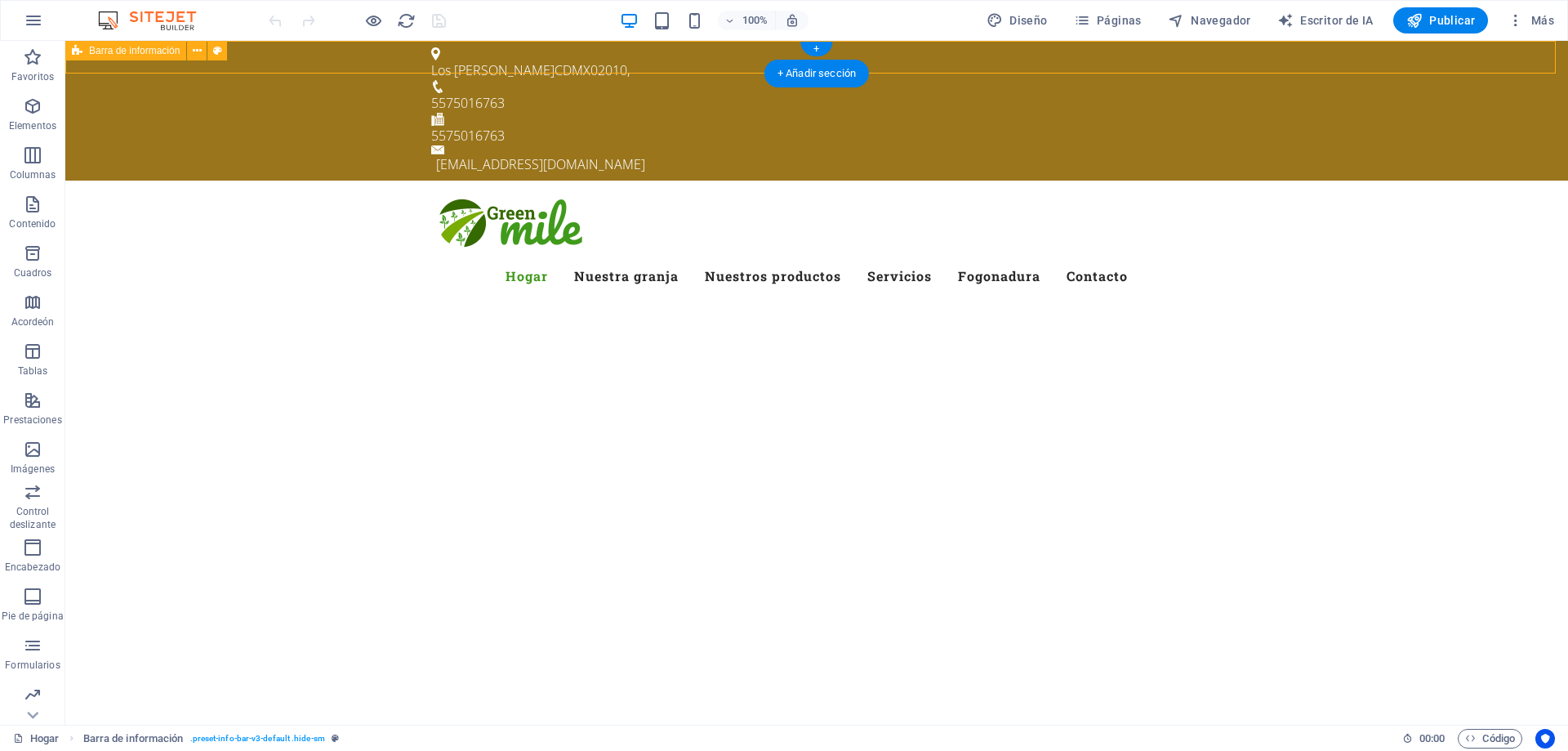
click at [1291, 60] on div "Los [PERSON_NAME] CDMX 02010 , 5575016763 5575016763 [EMAIL_ADDRESS][DOMAIN_NAM…" at bounding box center [817, 110] width 1503 height 140
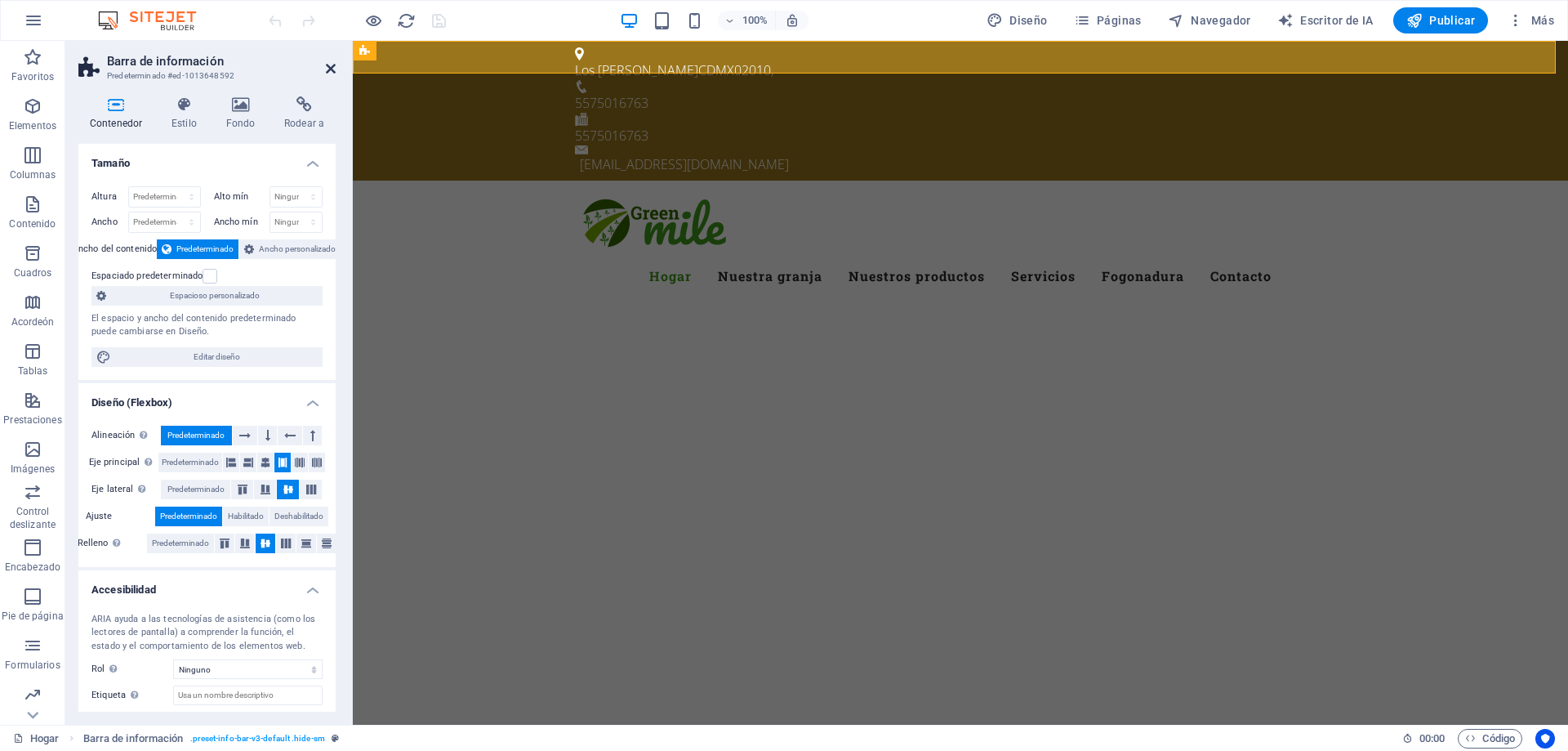
click at [328, 70] on icon at bounding box center [330, 69] width 10 height 13
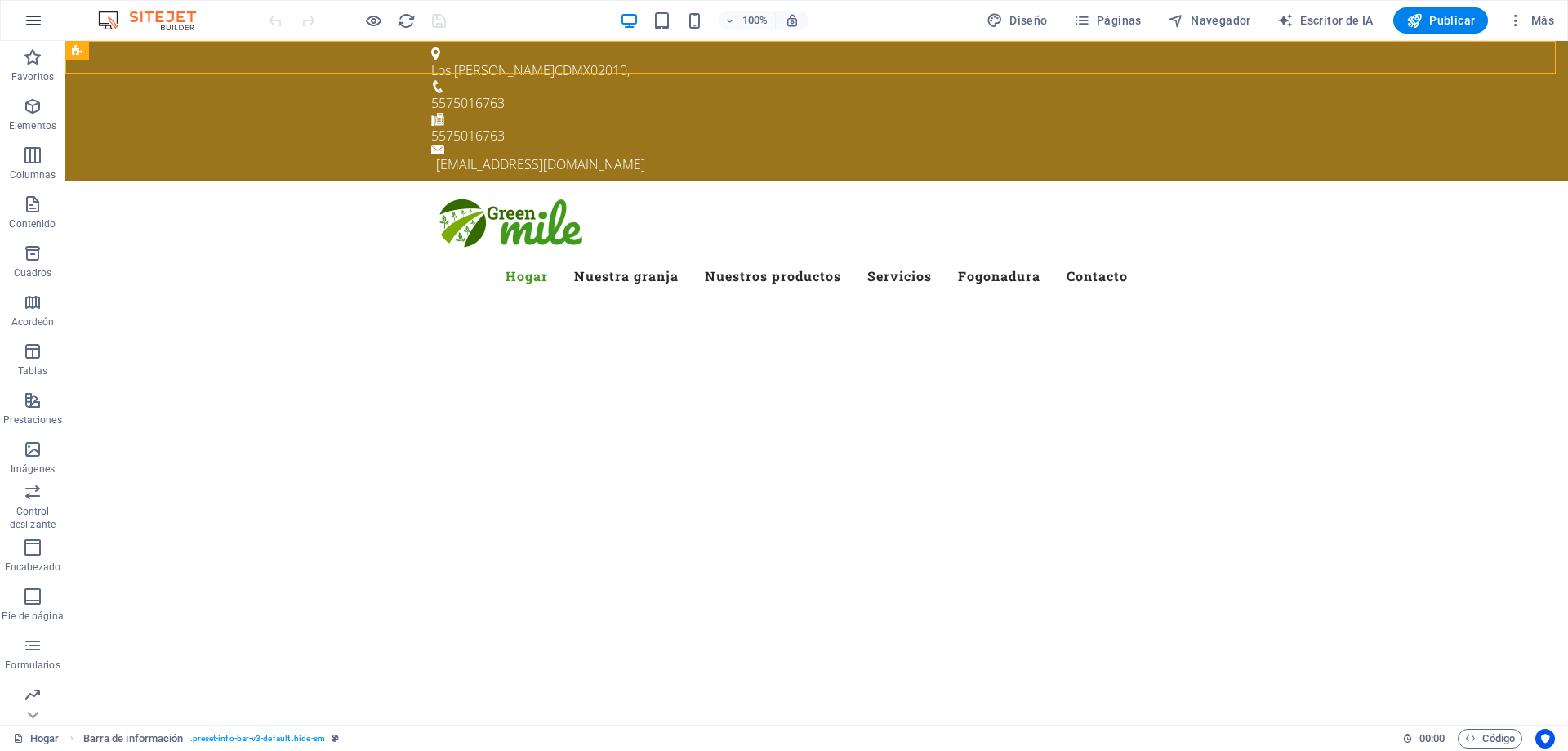
click at [32, 26] on icon "button" at bounding box center [33, 20] width 20 height 20
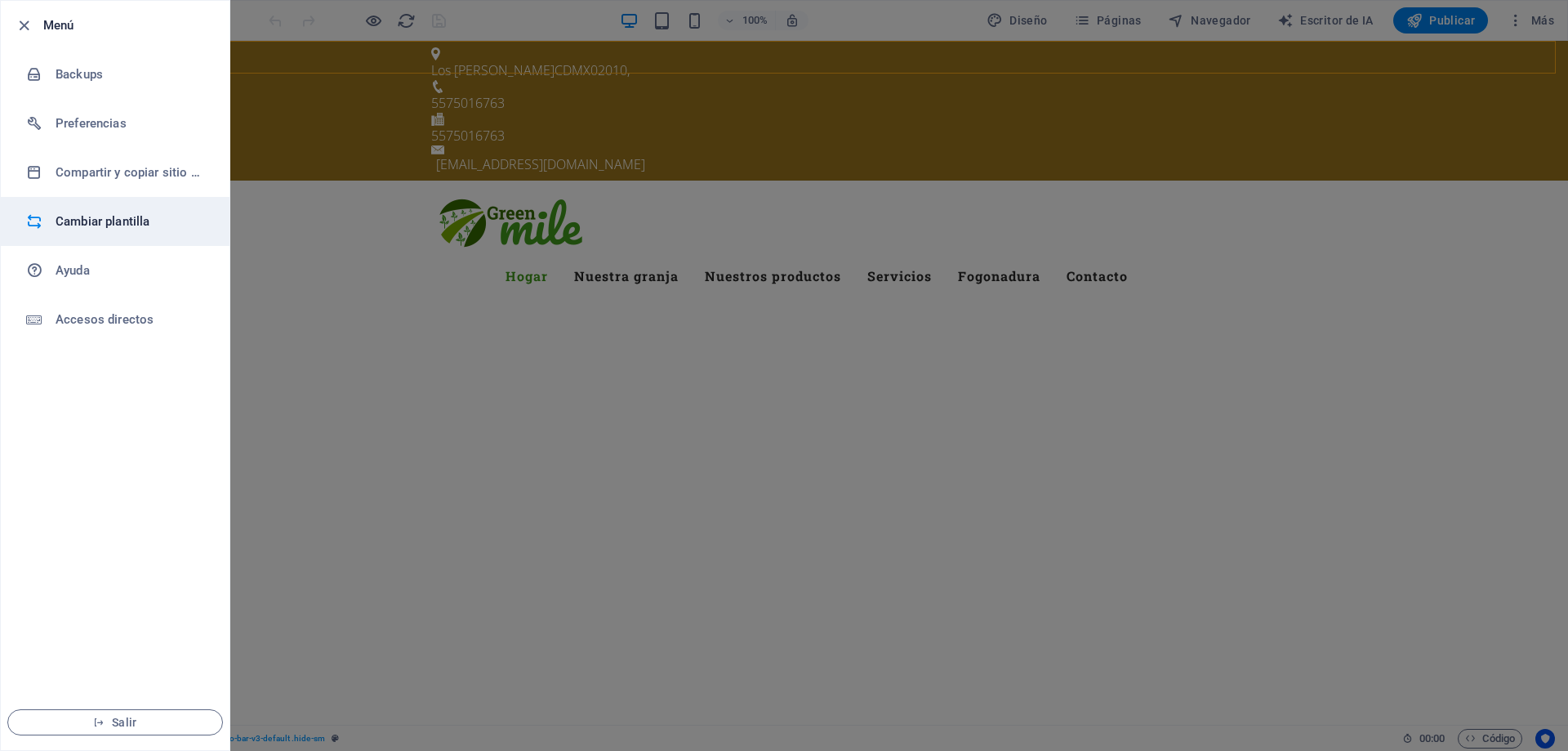
click at [140, 224] on h6 "Cambiar plantilla" at bounding box center [131, 221] width 151 height 20
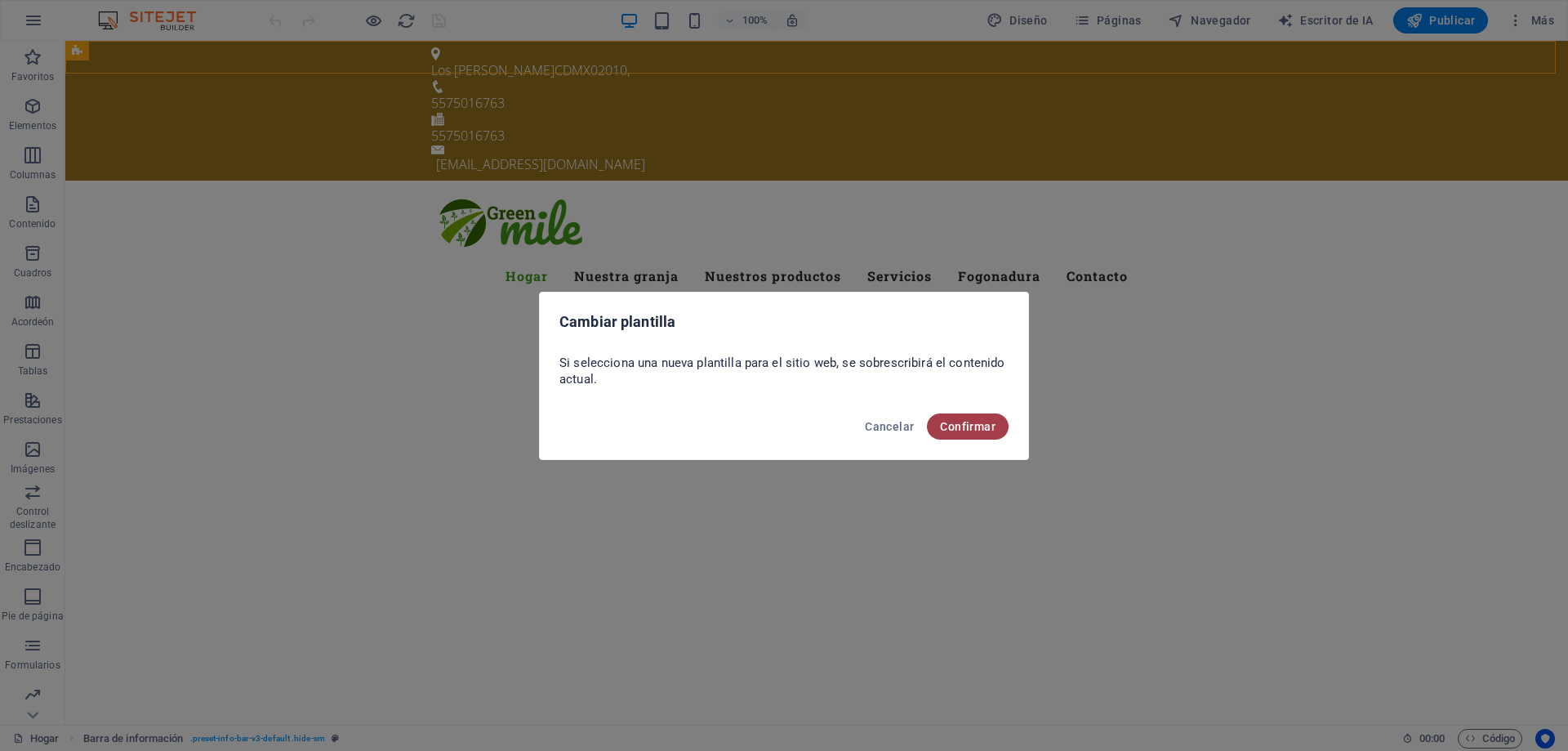
click at [986, 422] on font "Confirmar" at bounding box center [968, 426] width 55 height 13
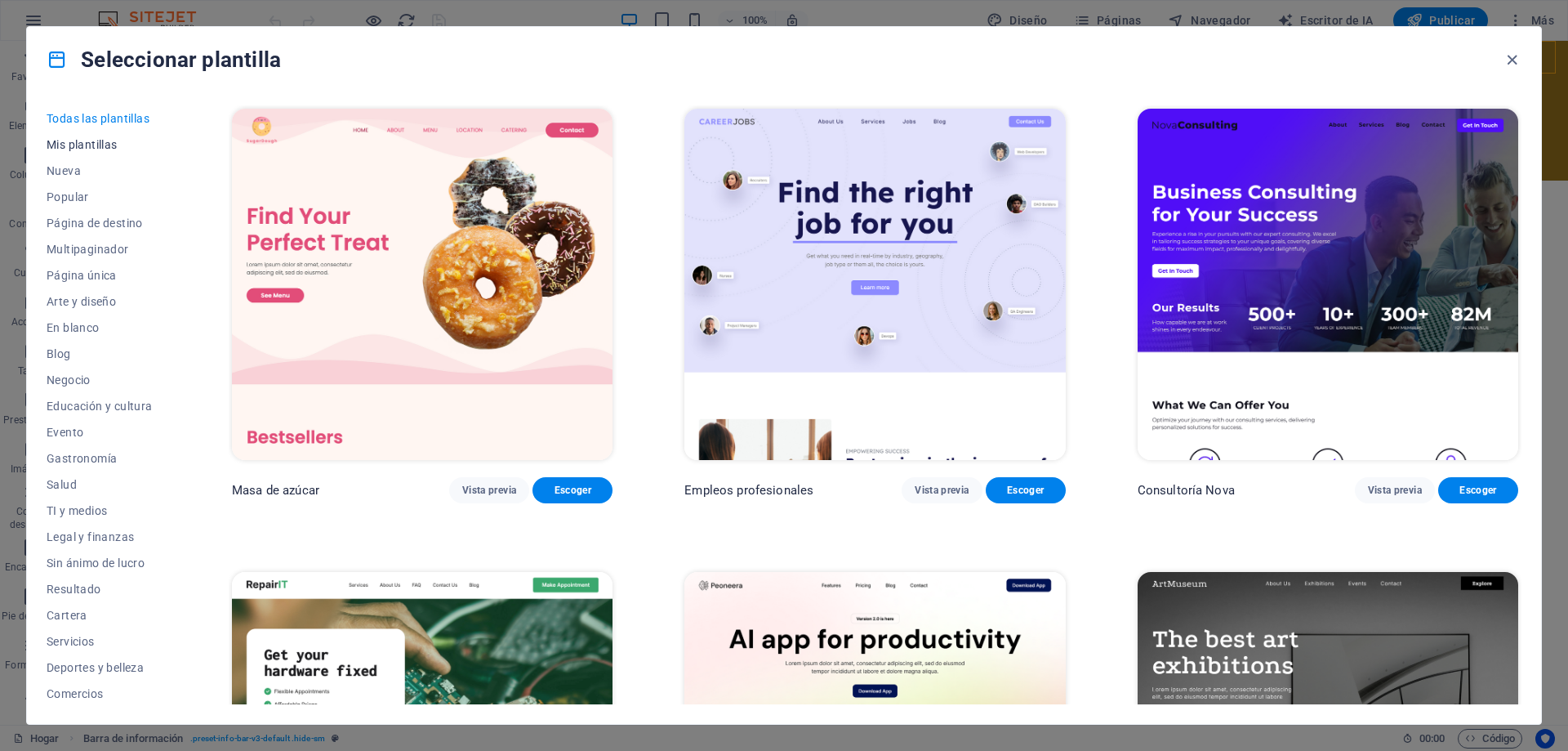
click at [89, 142] on font "Mis plantillas" at bounding box center [82, 144] width 71 height 13
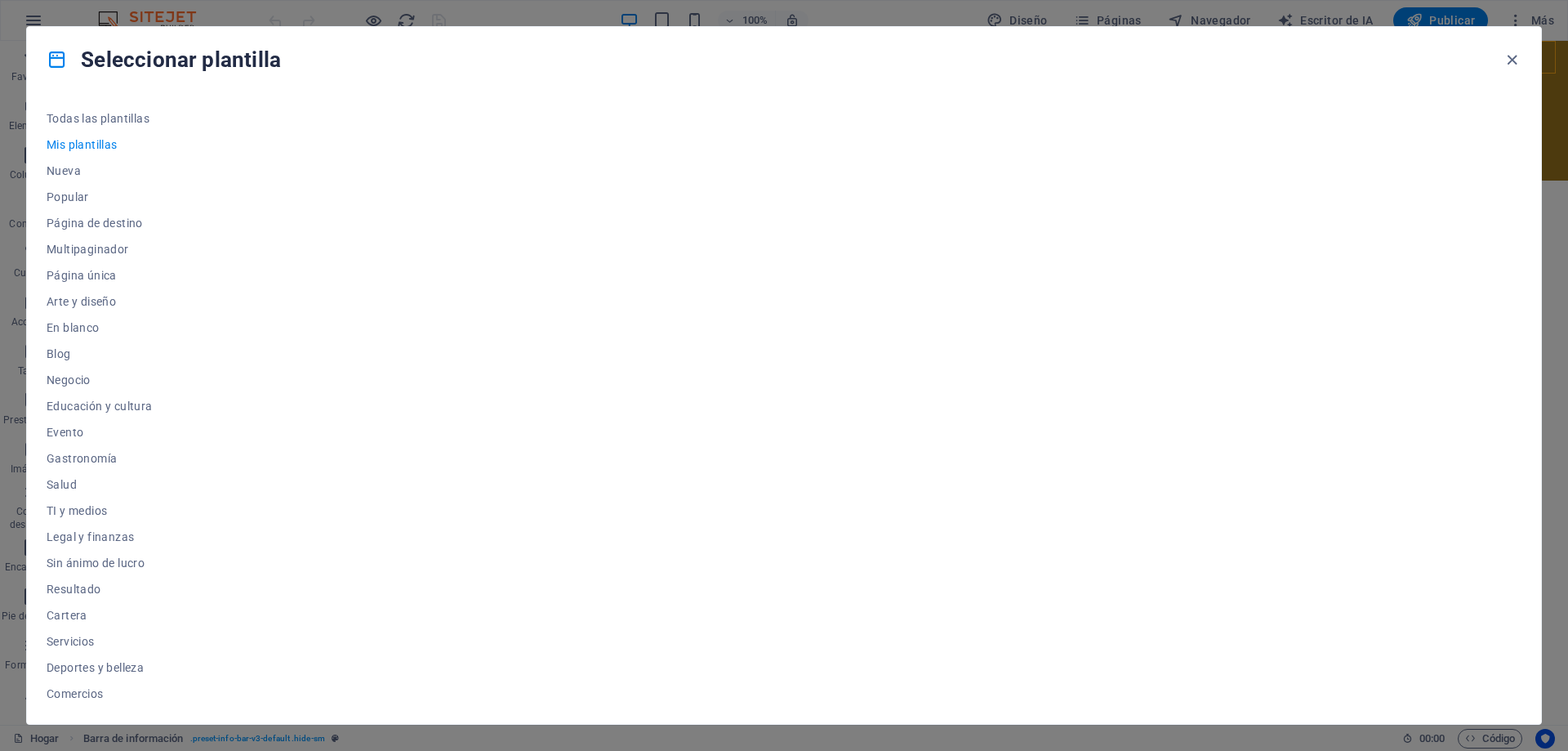
click at [81, 143] on font "Mis plantillas" at bounding box center [82, 144] width 71 height 13
click at [79, 324] on font "En blanco" at bounding box center [73, 327] width 53 height 13
click at [582, 488] on font "Escoger" at bounding box center [573, 490] width 36 height 11
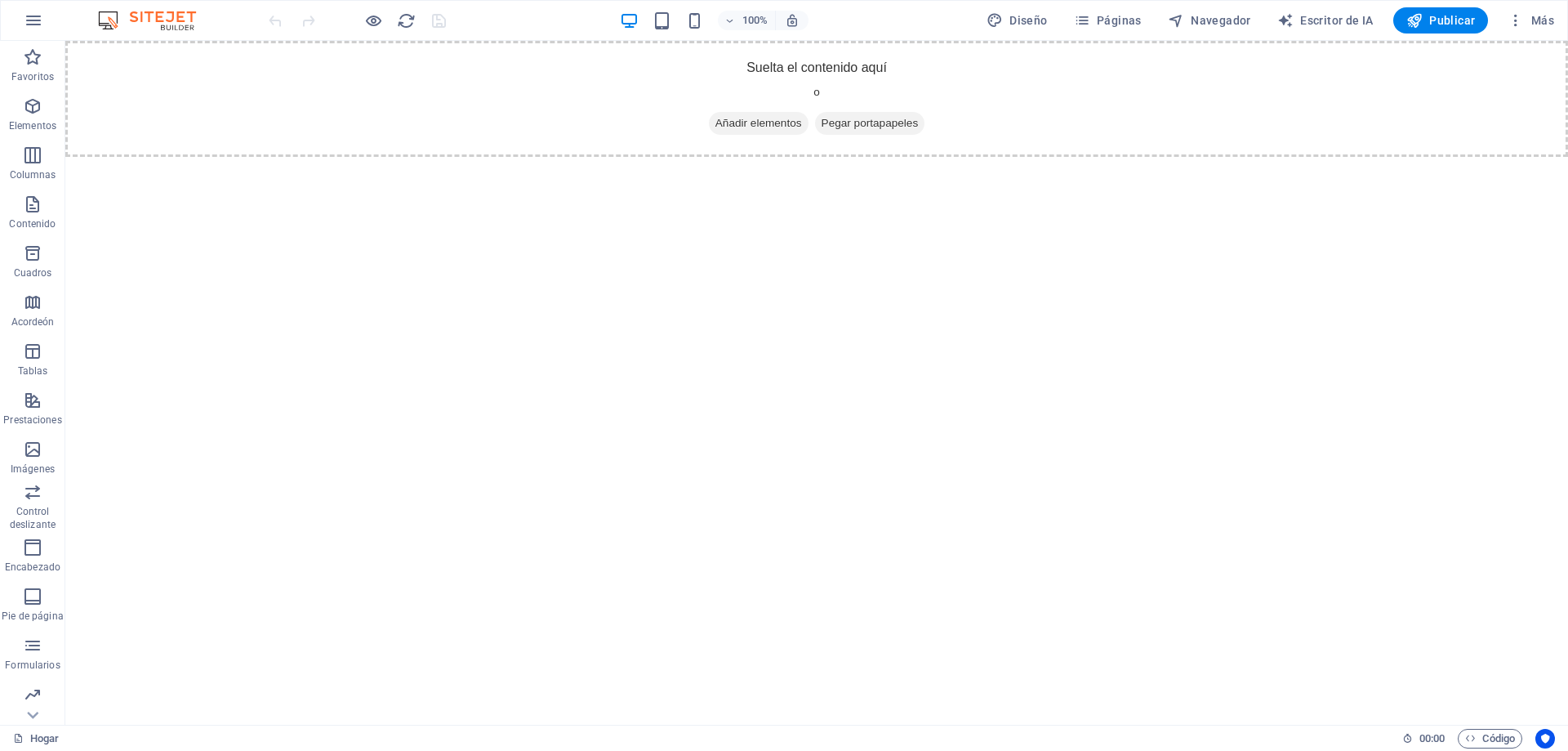
click at [396, 157] on html "Saltar al contenido principal Suelta el contenido aquí o Añadir elementos Pegar…" at bounding box center [817, 99] width 1503 height 116
click at [1447, 20] on font "Publicar" at bounding box center [1452, 20] width 46 height 13
